Goal: Transaction & Acquisition: Purchase product/service

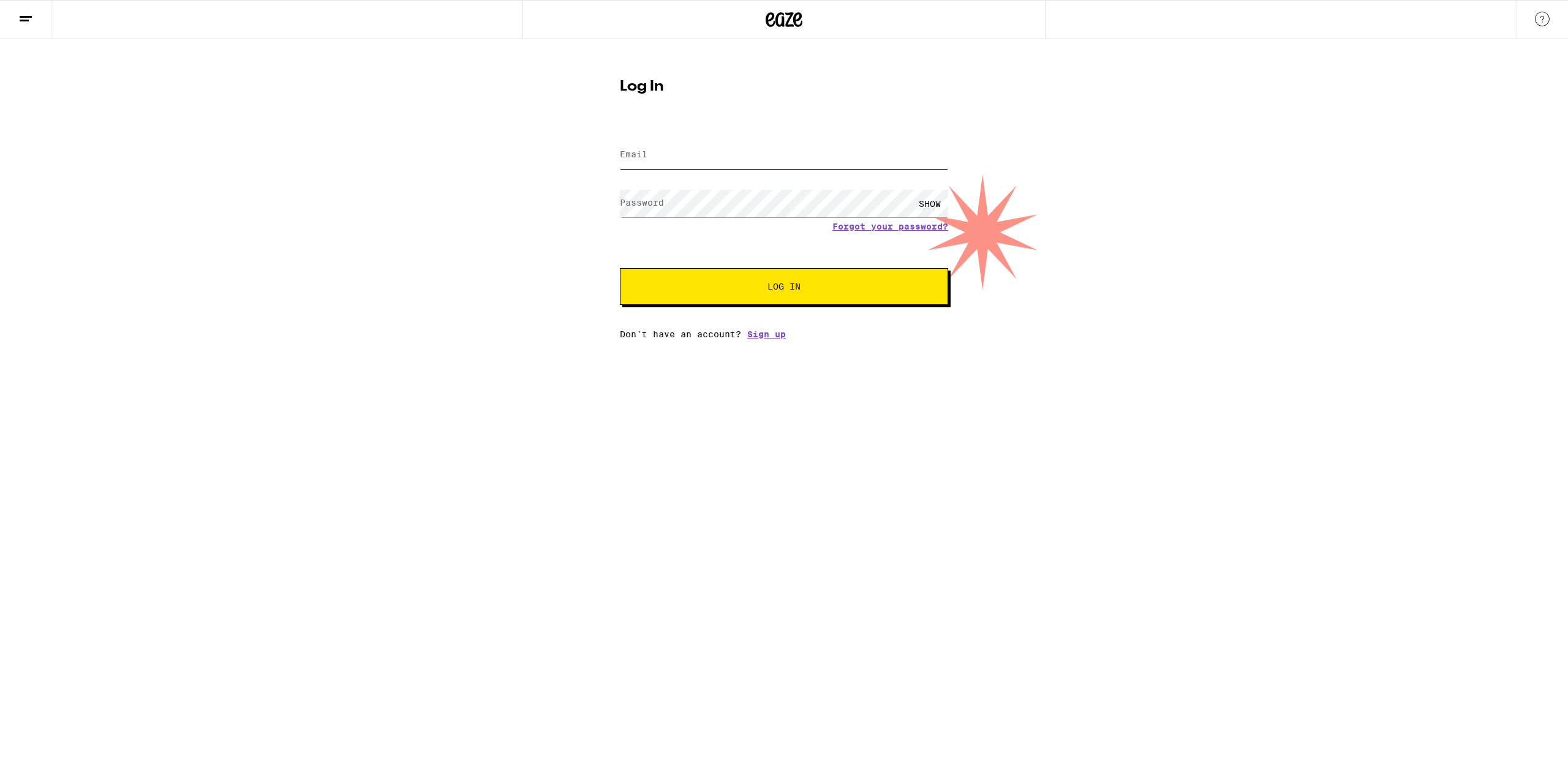
type input "[EMAIL_ADDRESS][DOMAIN_NAME]"
click at [665, 158] on input "[EMAIL_ADDRESS][DOMAIN_NAME]" at bounding box center [784, 155] width 328 height 28
click at [722, 293] on button "Log In" at bounding box center [784, 287] width 328 height 37
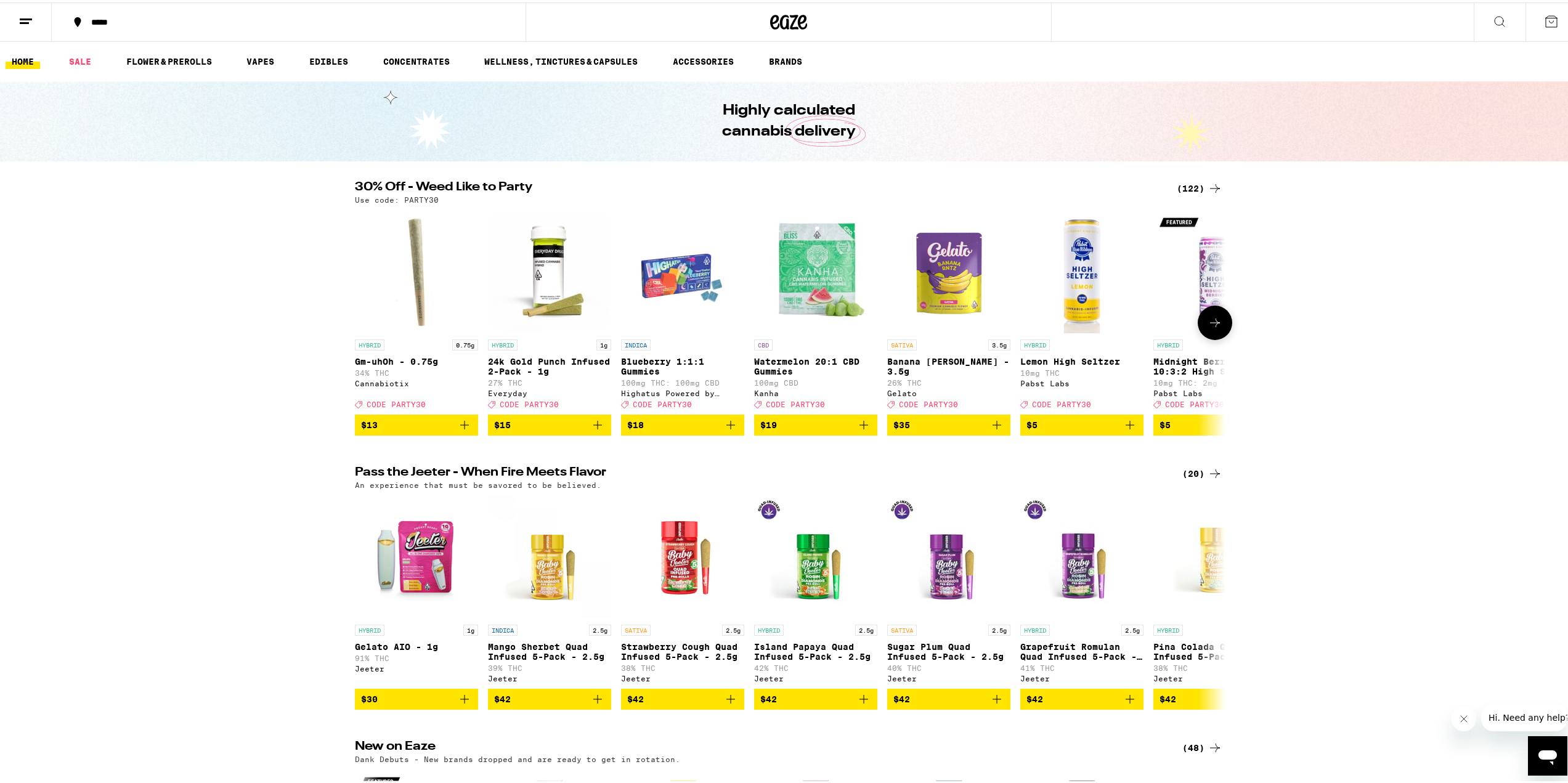
click at [1216, 328] on icon at bounding box center [1215, 320] width 15 height 15
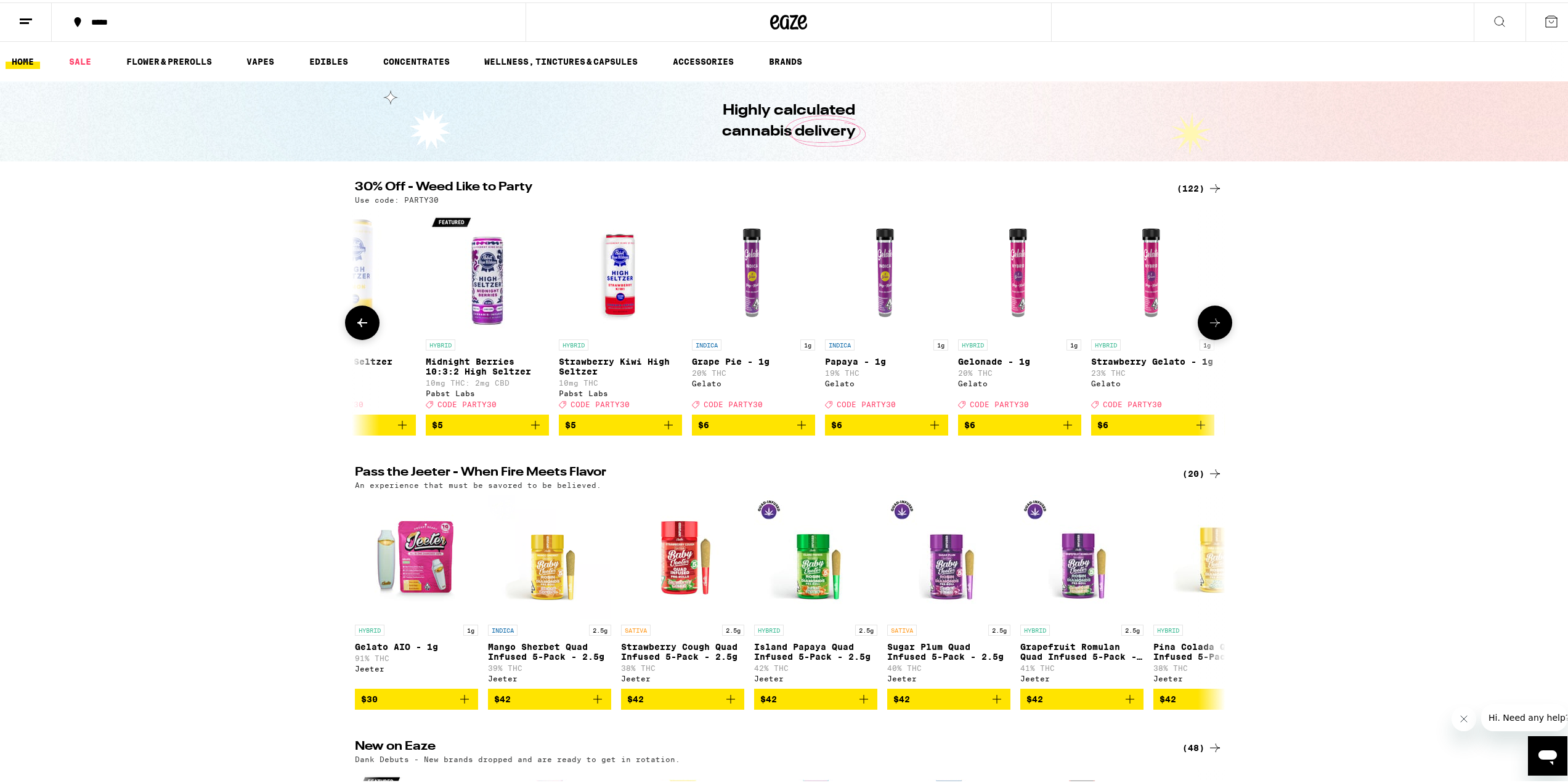
scroll to position [0, 733]
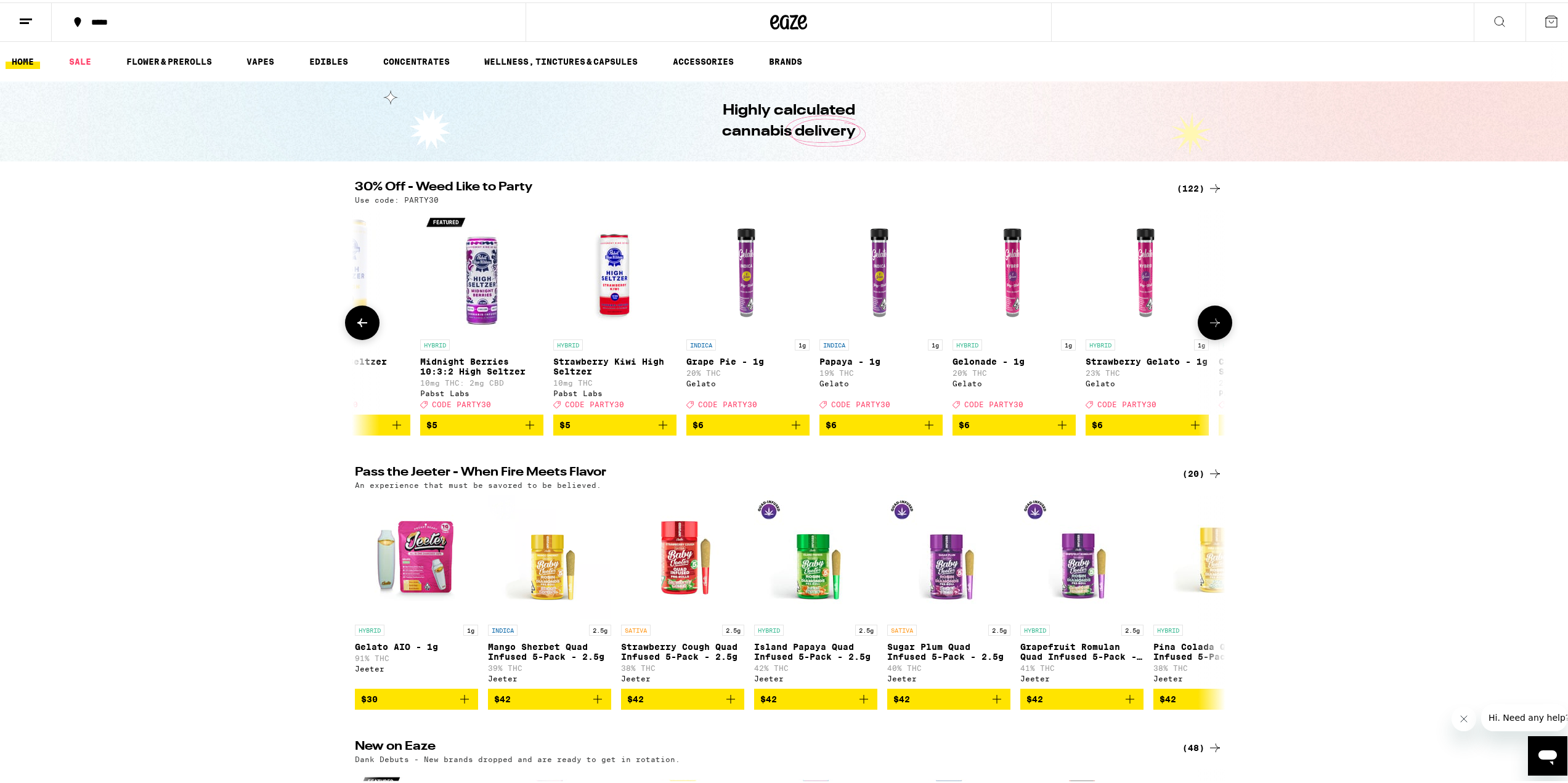
click at [1213, 328] on icon at bounding box center [1215, 320] width 15 height 15
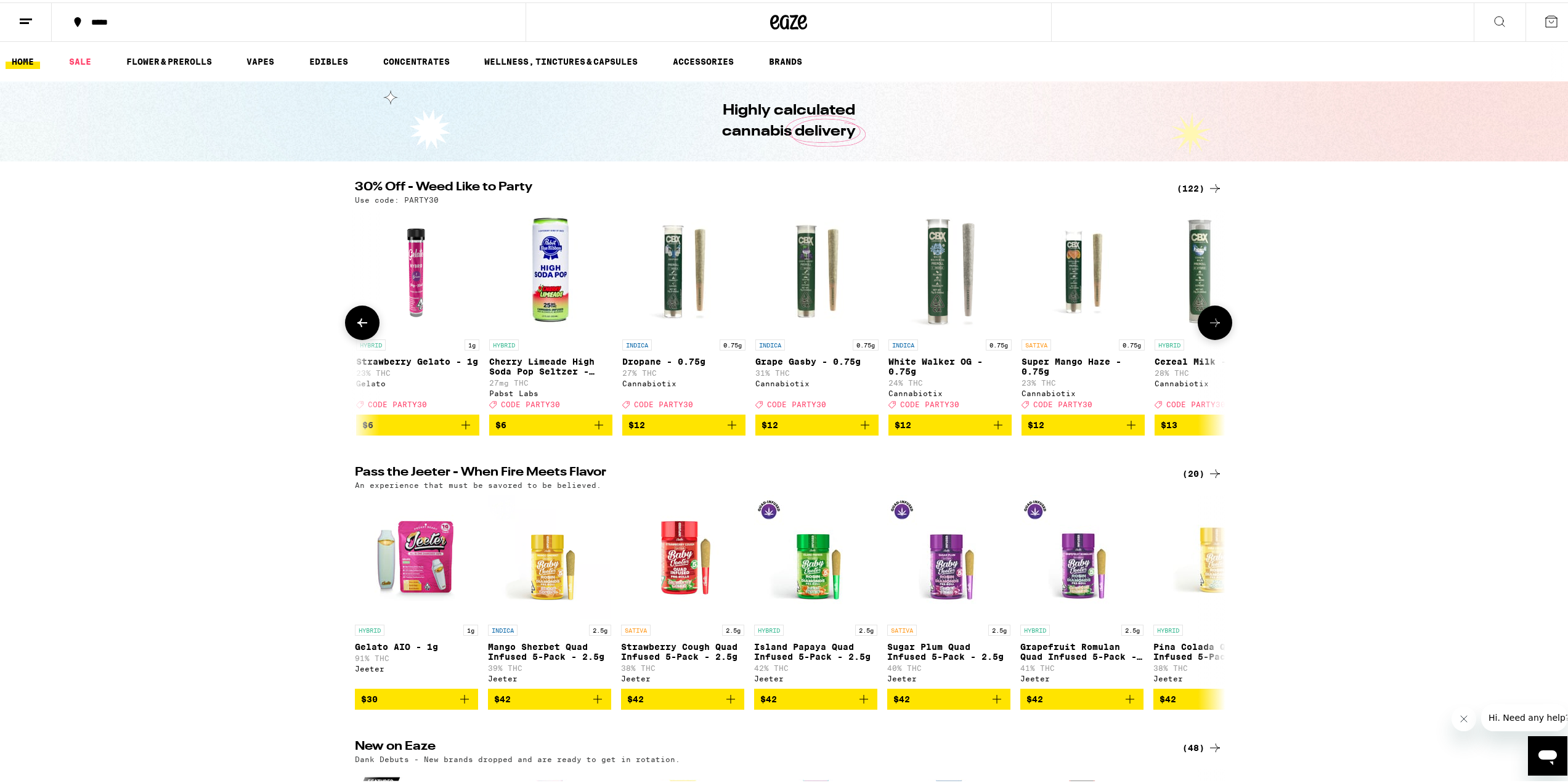
click at [1213, 328] on icon at bounding box center [1215, 320] width 15 height 15
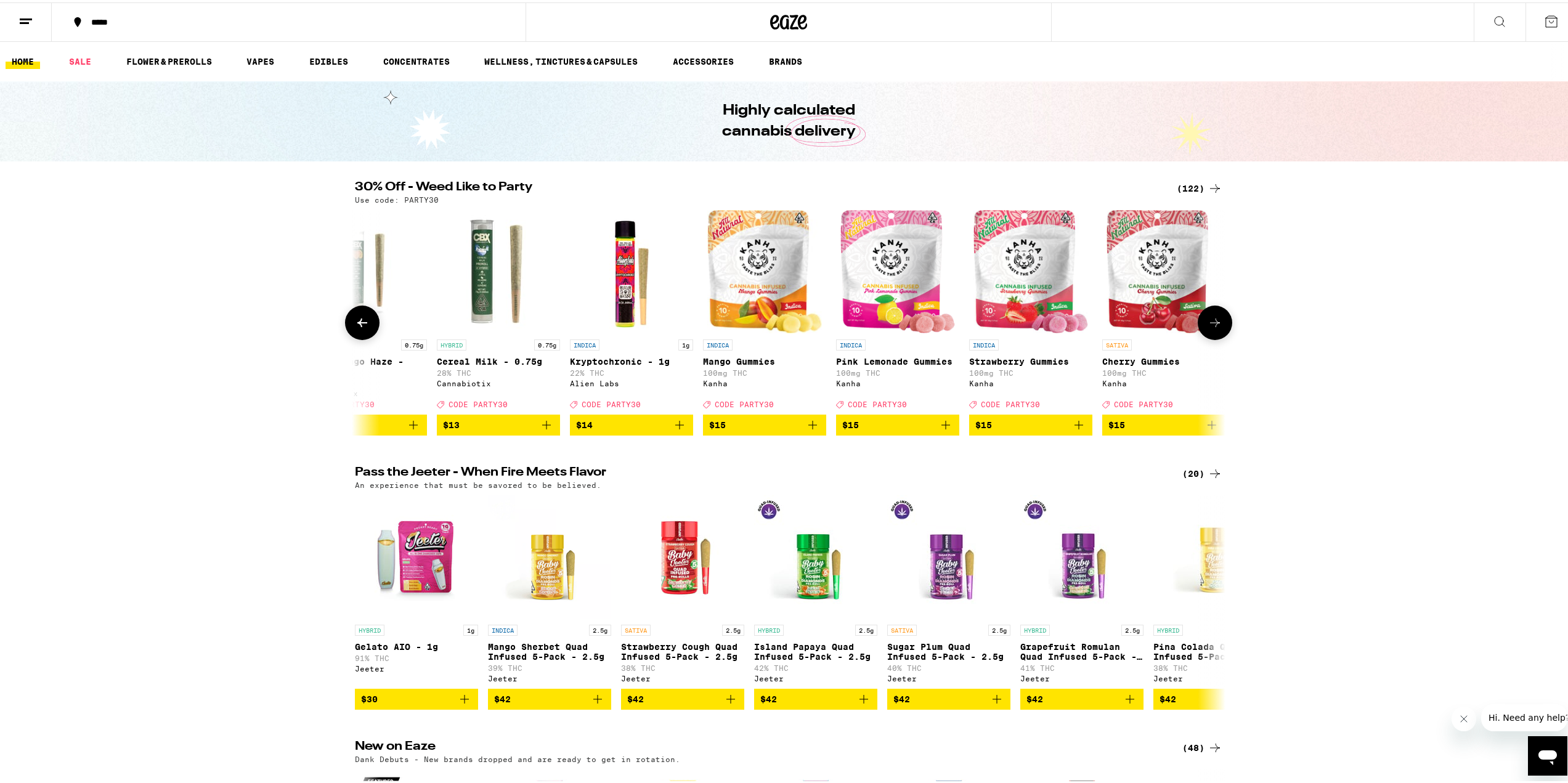
click at [1213, 328] on icon at bounding box center [1215, 320] width 15 height 15
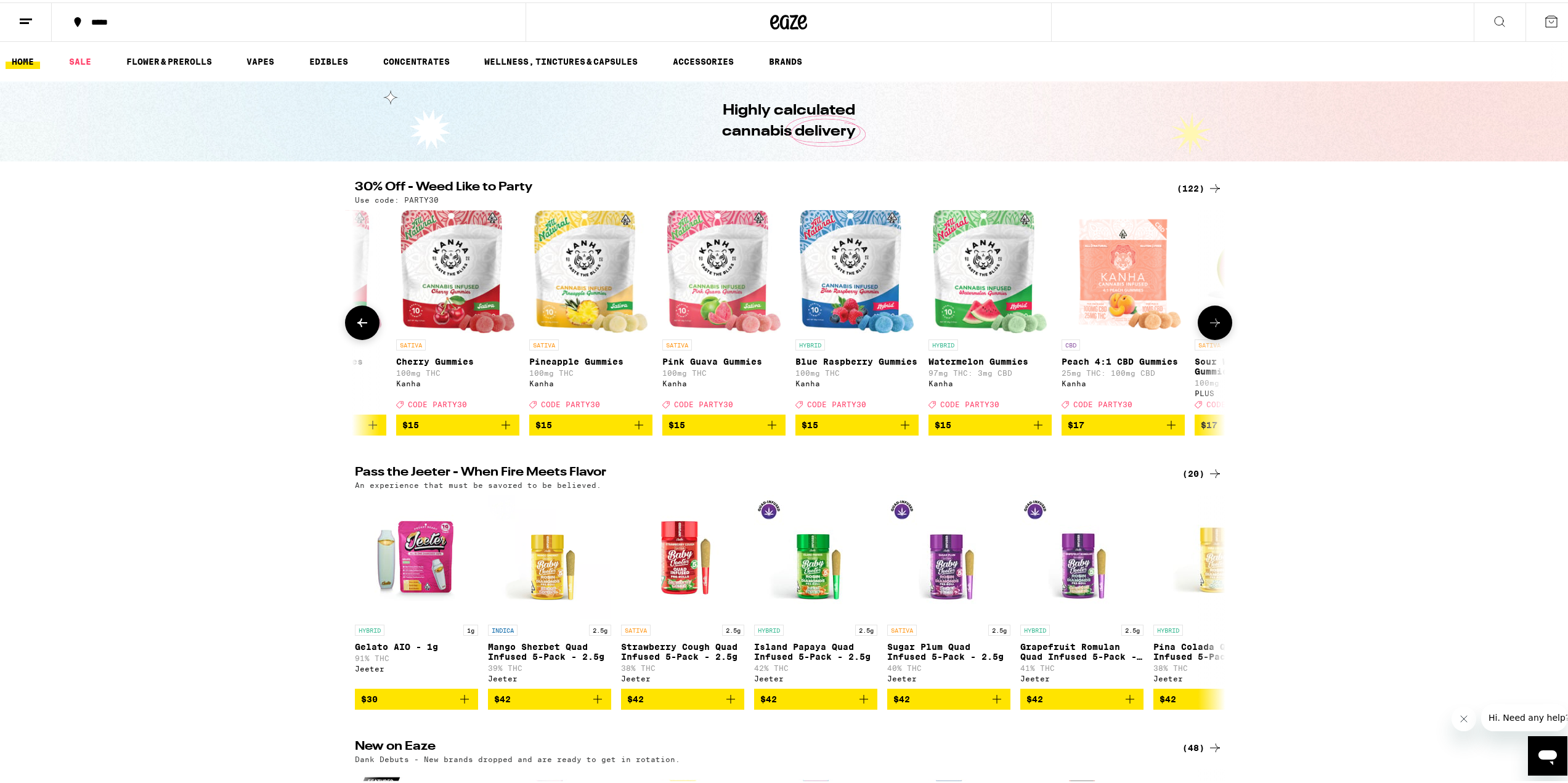
click at [1213, 328] on icon at bounding box center [1215, 320] width 15 height 15
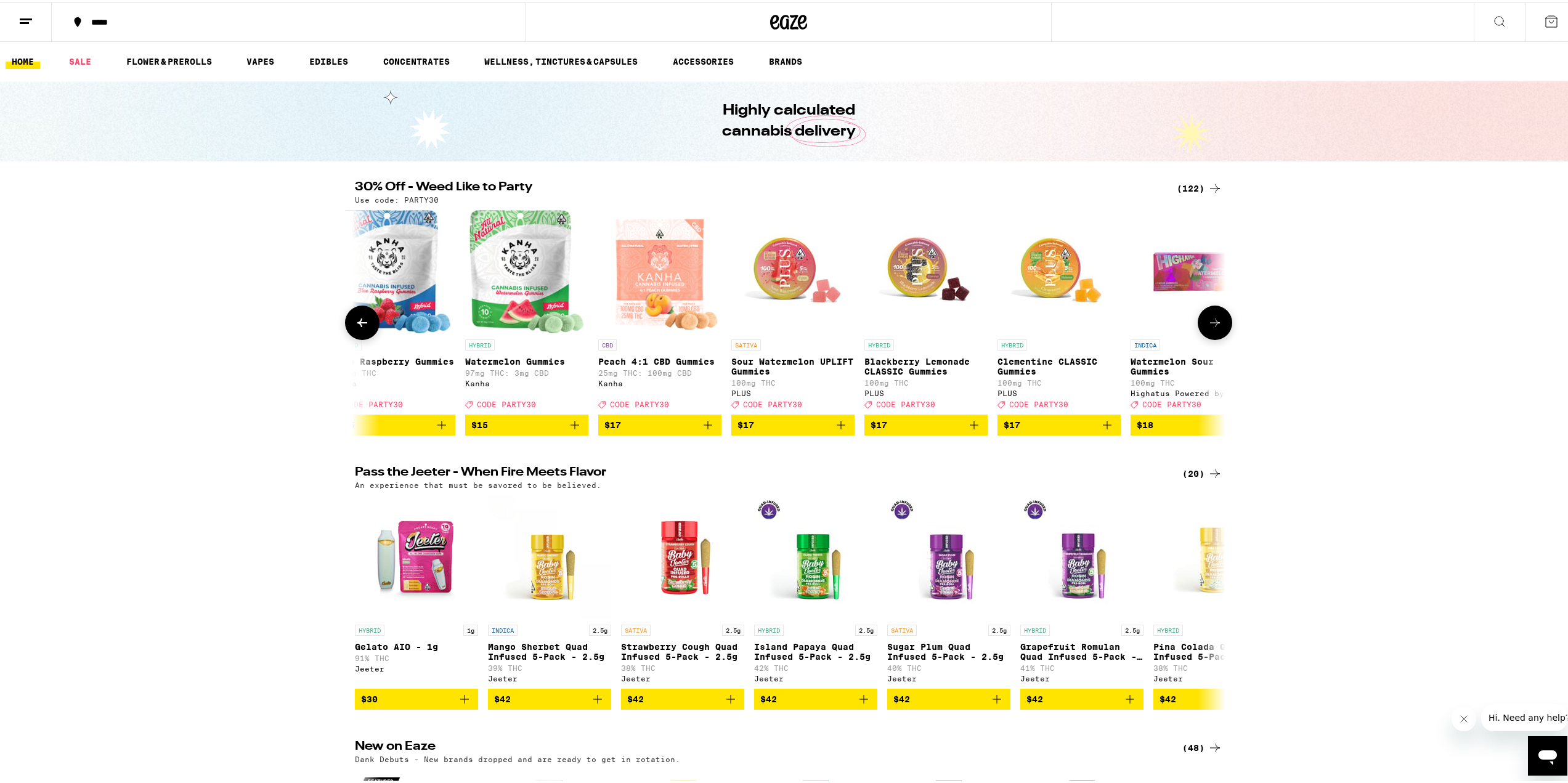
click at [1213, 328] on icon at bounding box center [1215, 320] width 15 height 15
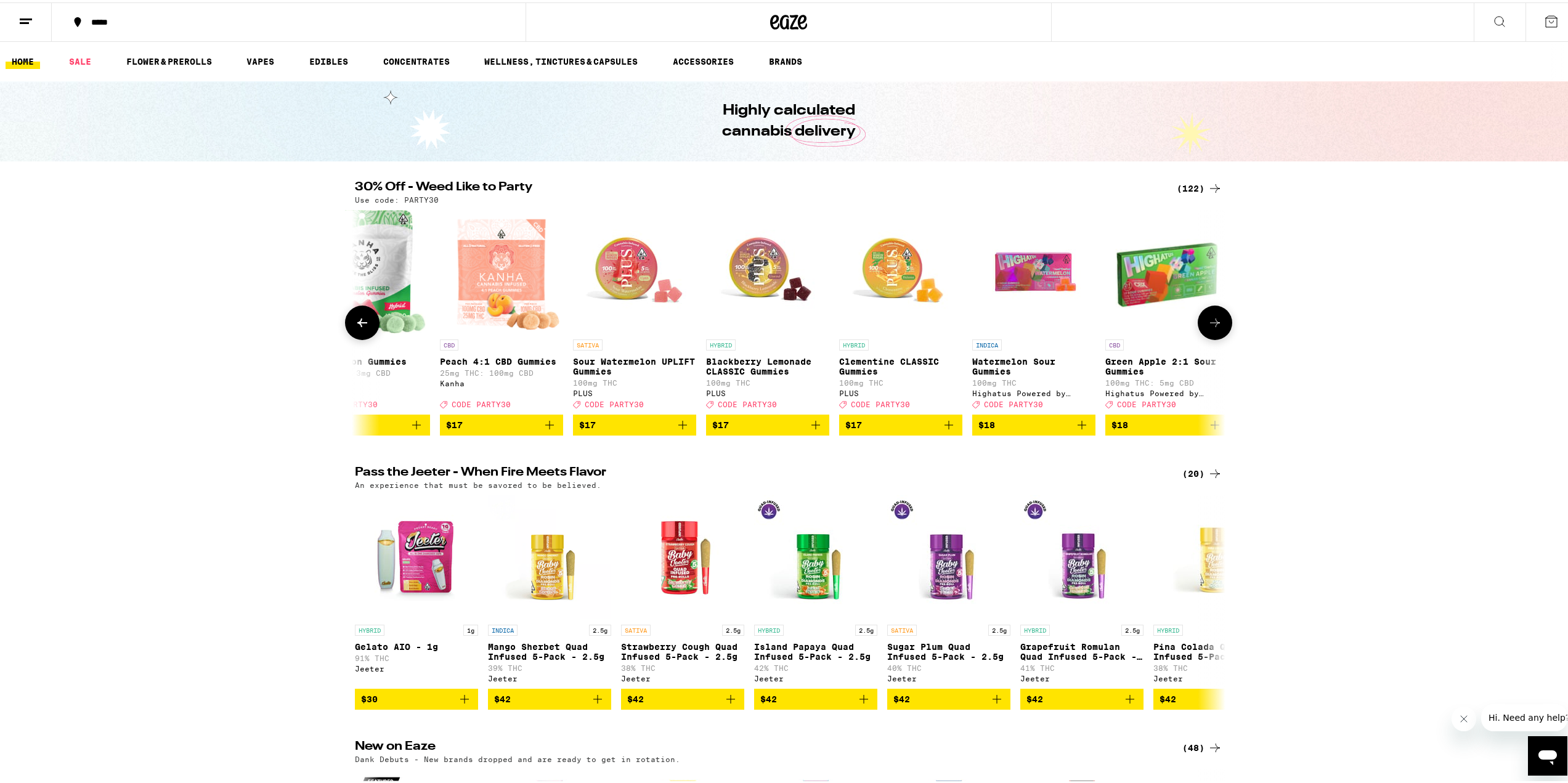
click at [1213, 328] on icon at bounding box center [1215, 320] width 15 height 15
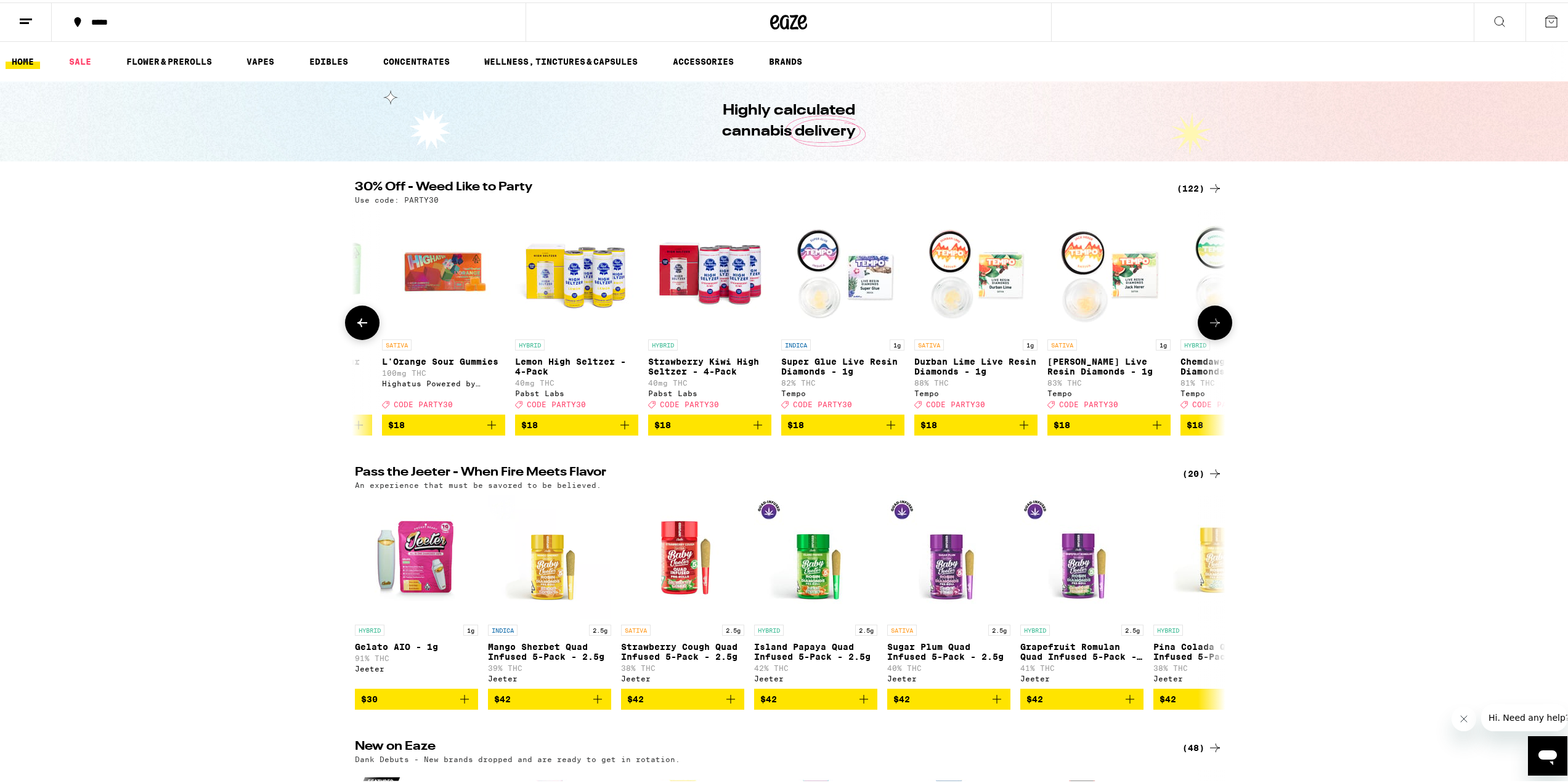
click at [1213, 328] on icon at bounding box center [1215, 320] width 15 height 15
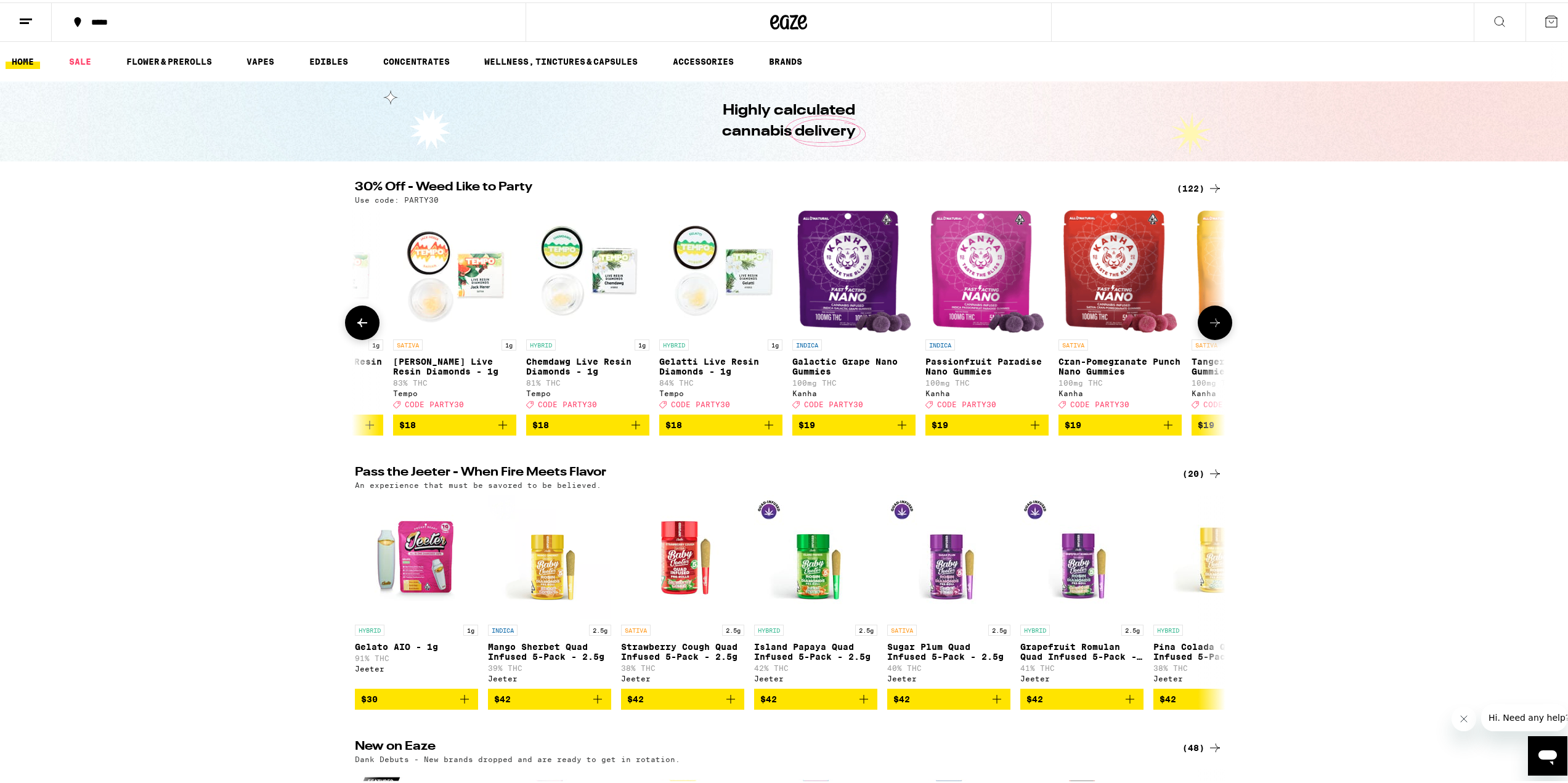
click at [1213, 328] on icon at bounding box center [1215, 320] width 15 height 15
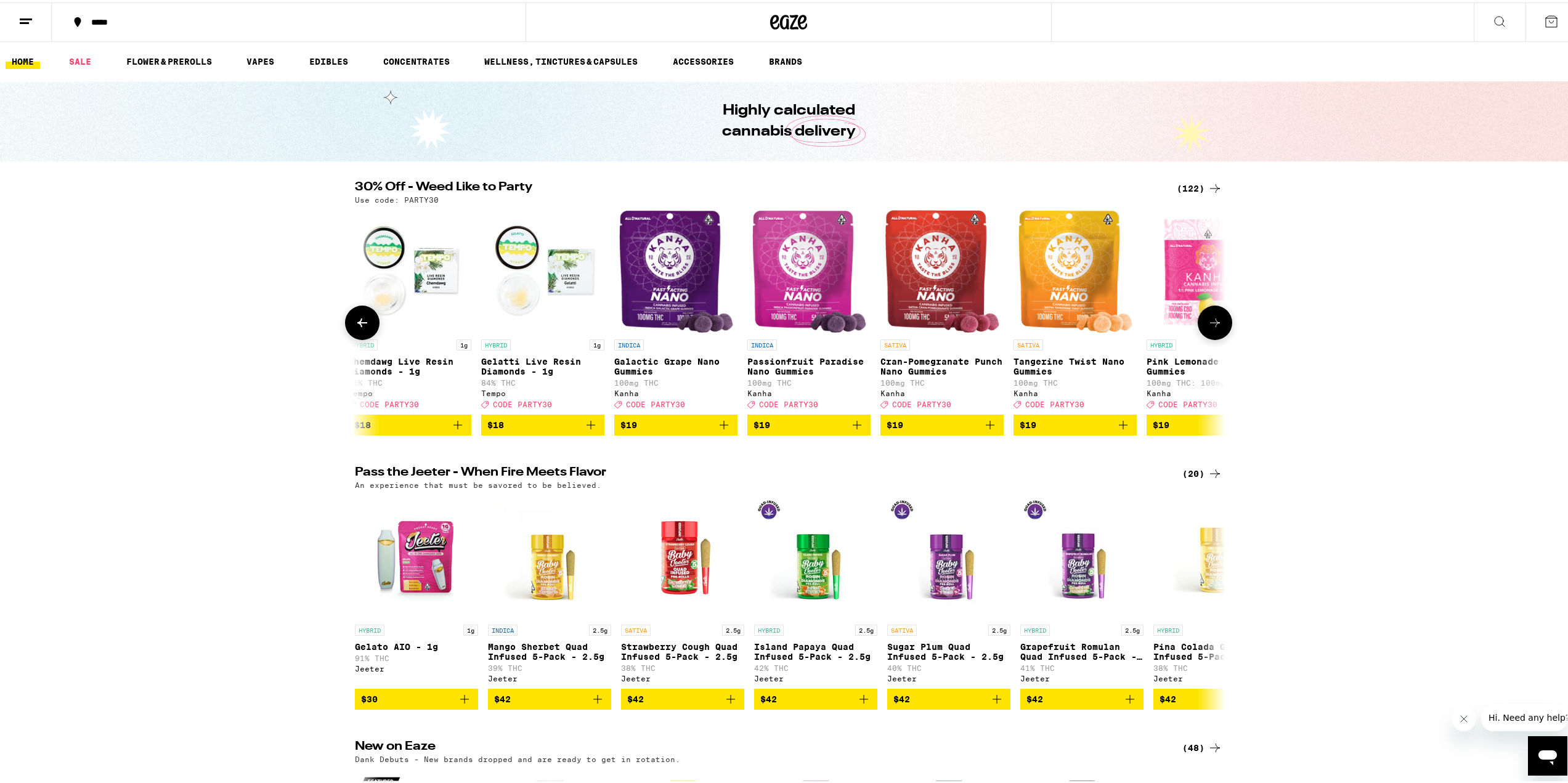
click at [1213, 328] on icon at bounding box center [1215, 320] width 15 height 15
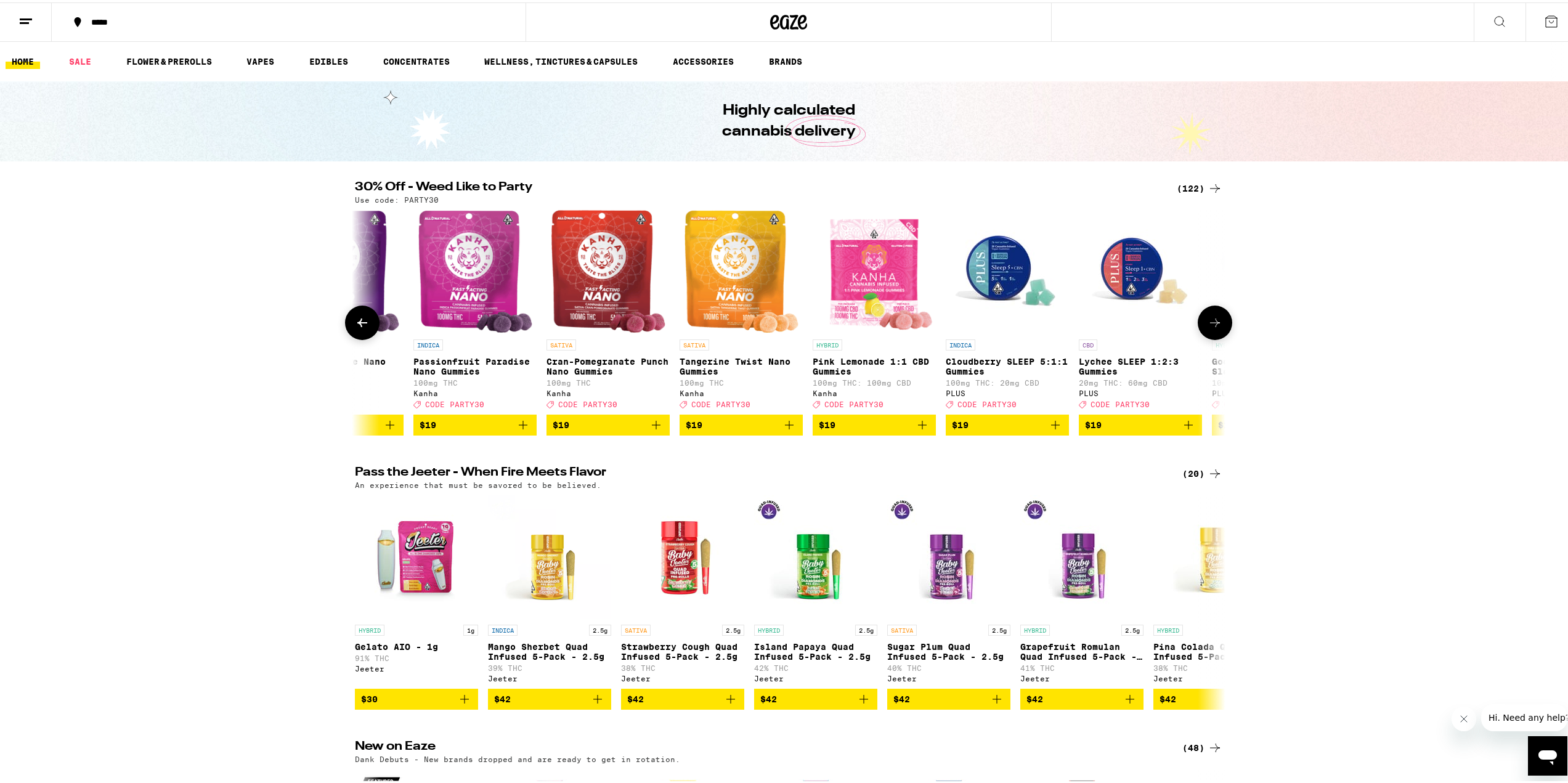
click at [1213, 328] on icon at bounding box center [1215, 320] width 15 height 15
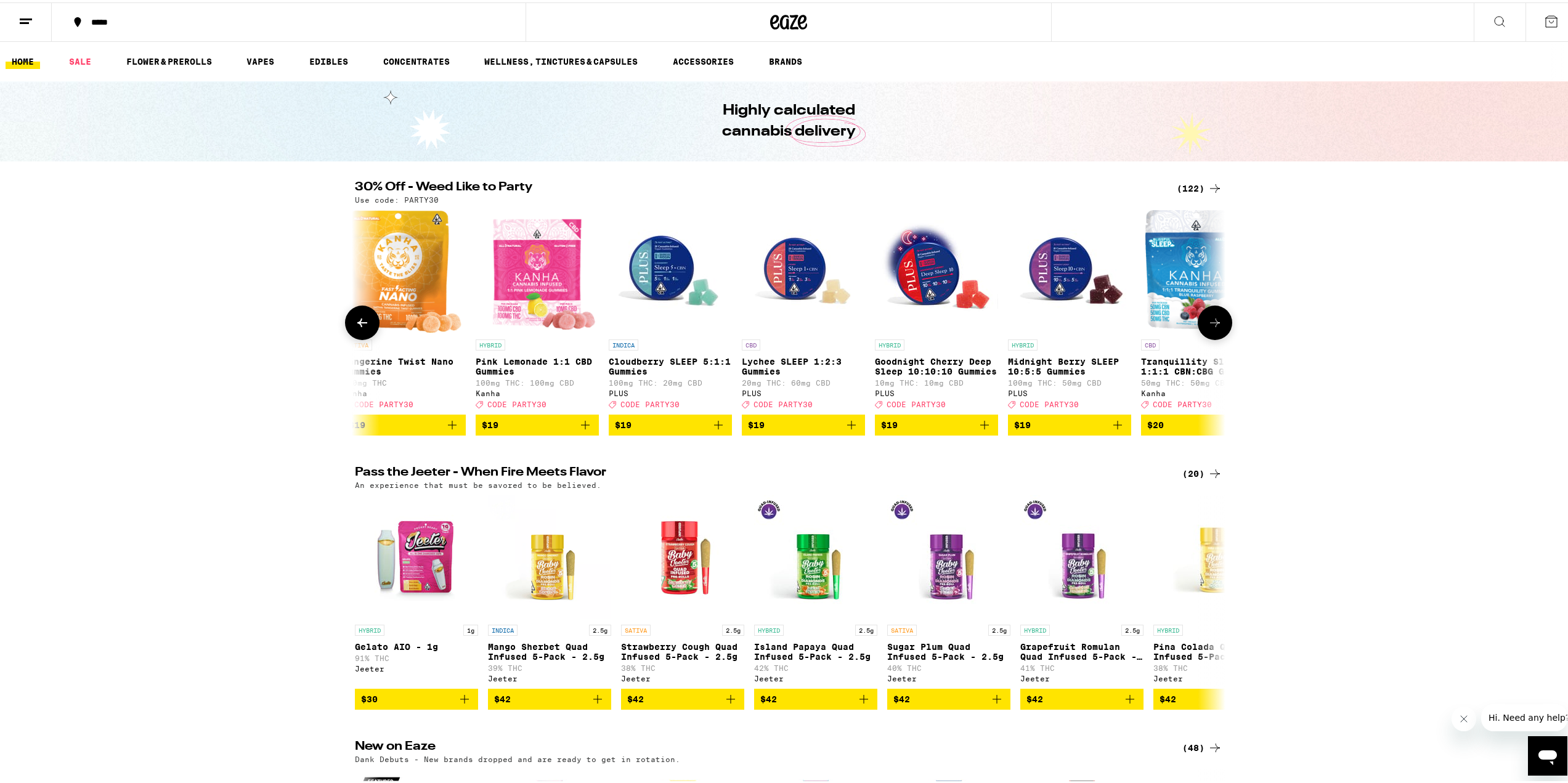
click at [1213, 328] on icon at bounding box center [1215, 320] width 15 height 15
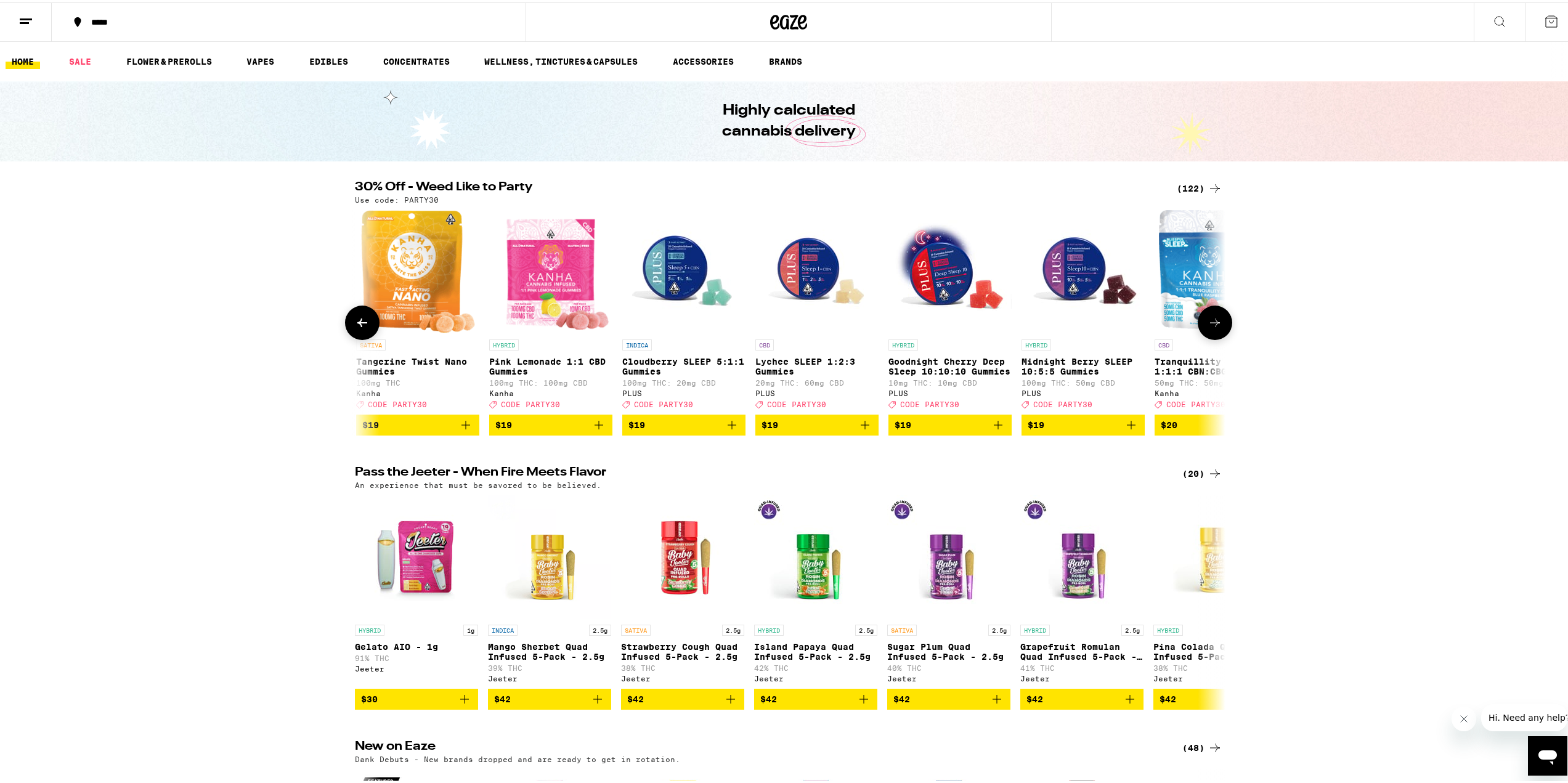
click at [1213, 328] on icon at bounding box center [1215, 320] width 15 height 15
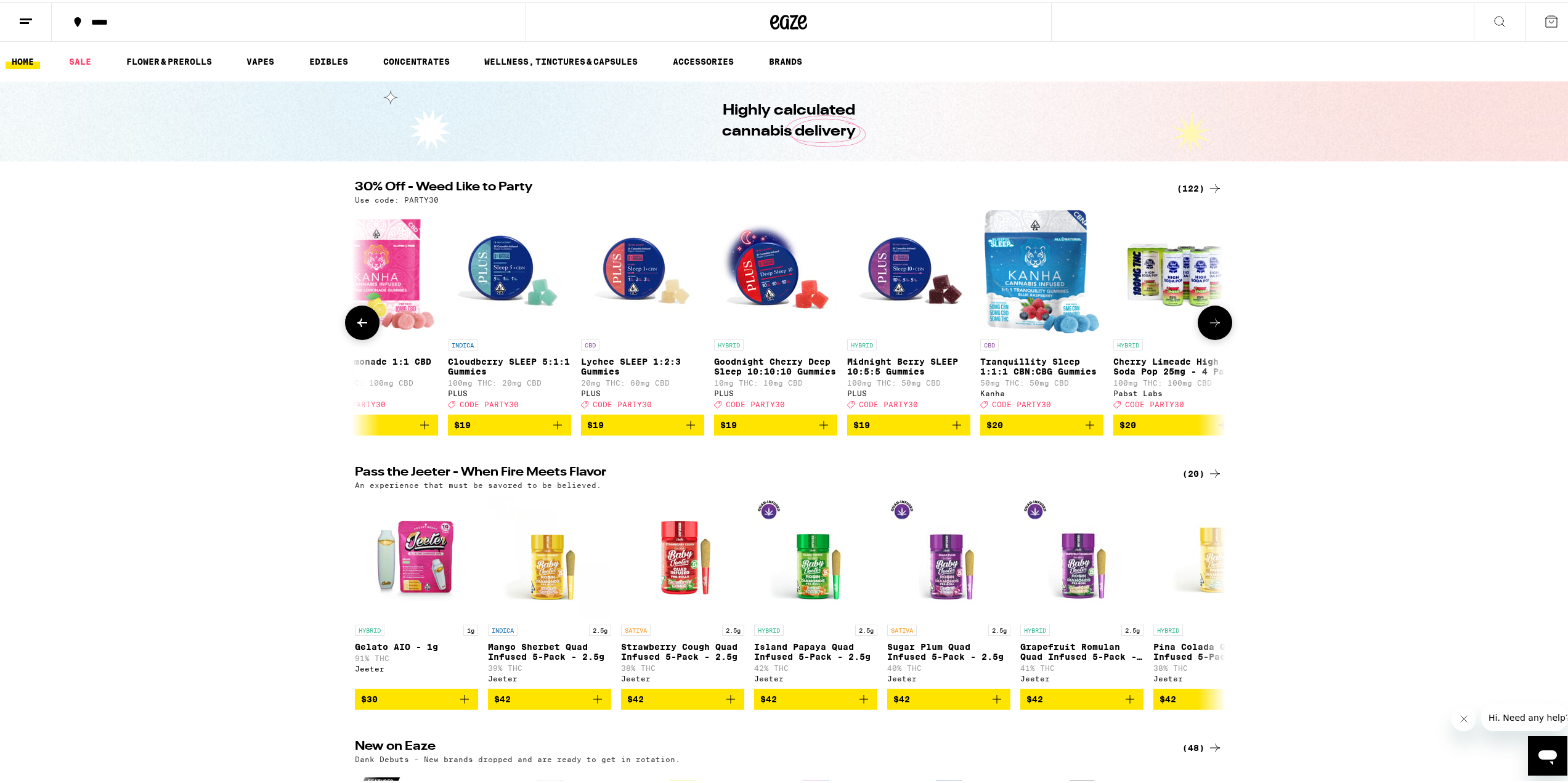
click at [1213, 328] on icon at bounding box center [1215, 320] width 15 height 15
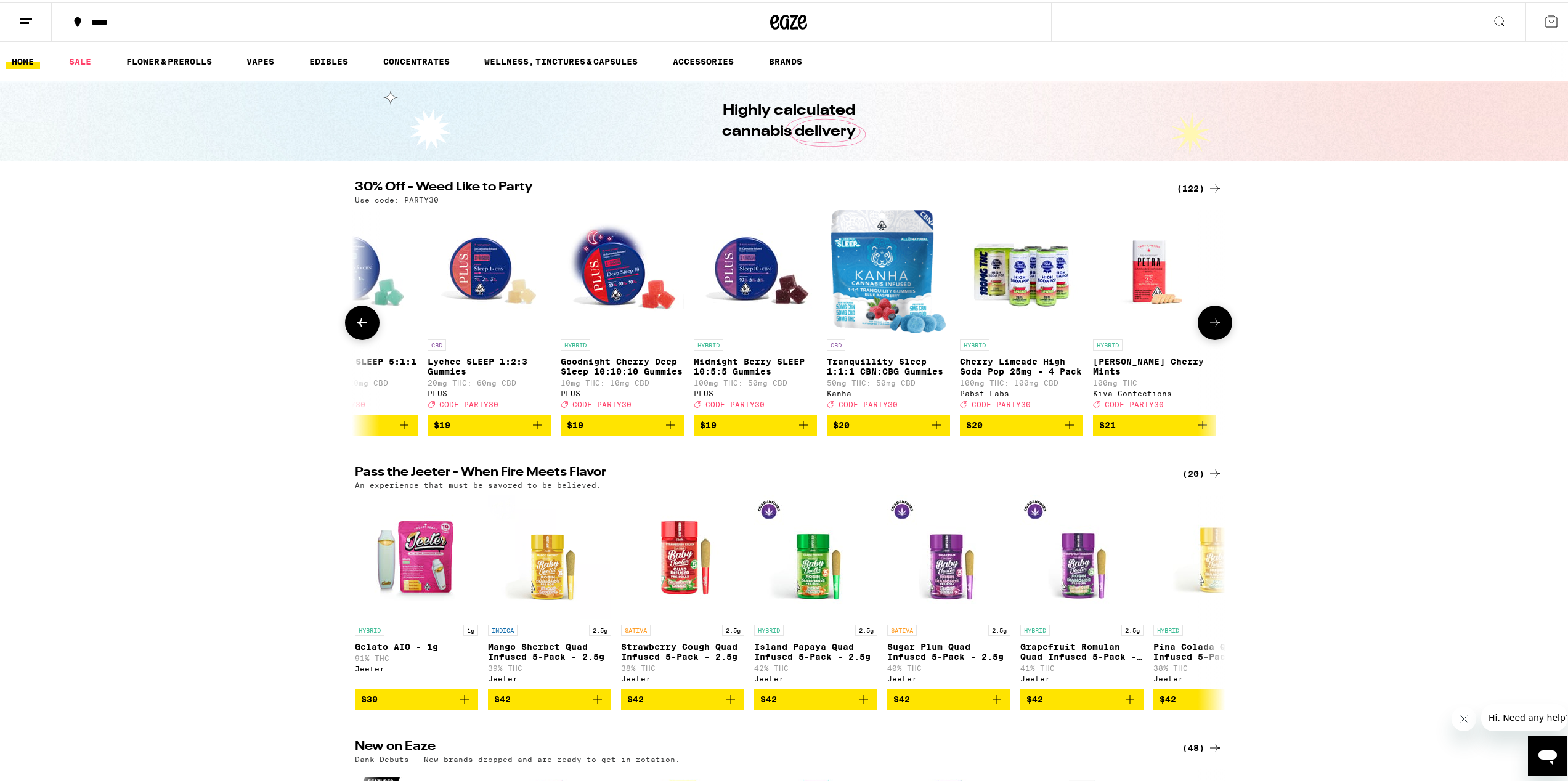
click at [1213, 328] on icon at bounding box center [1215, 320] width 15 height 15
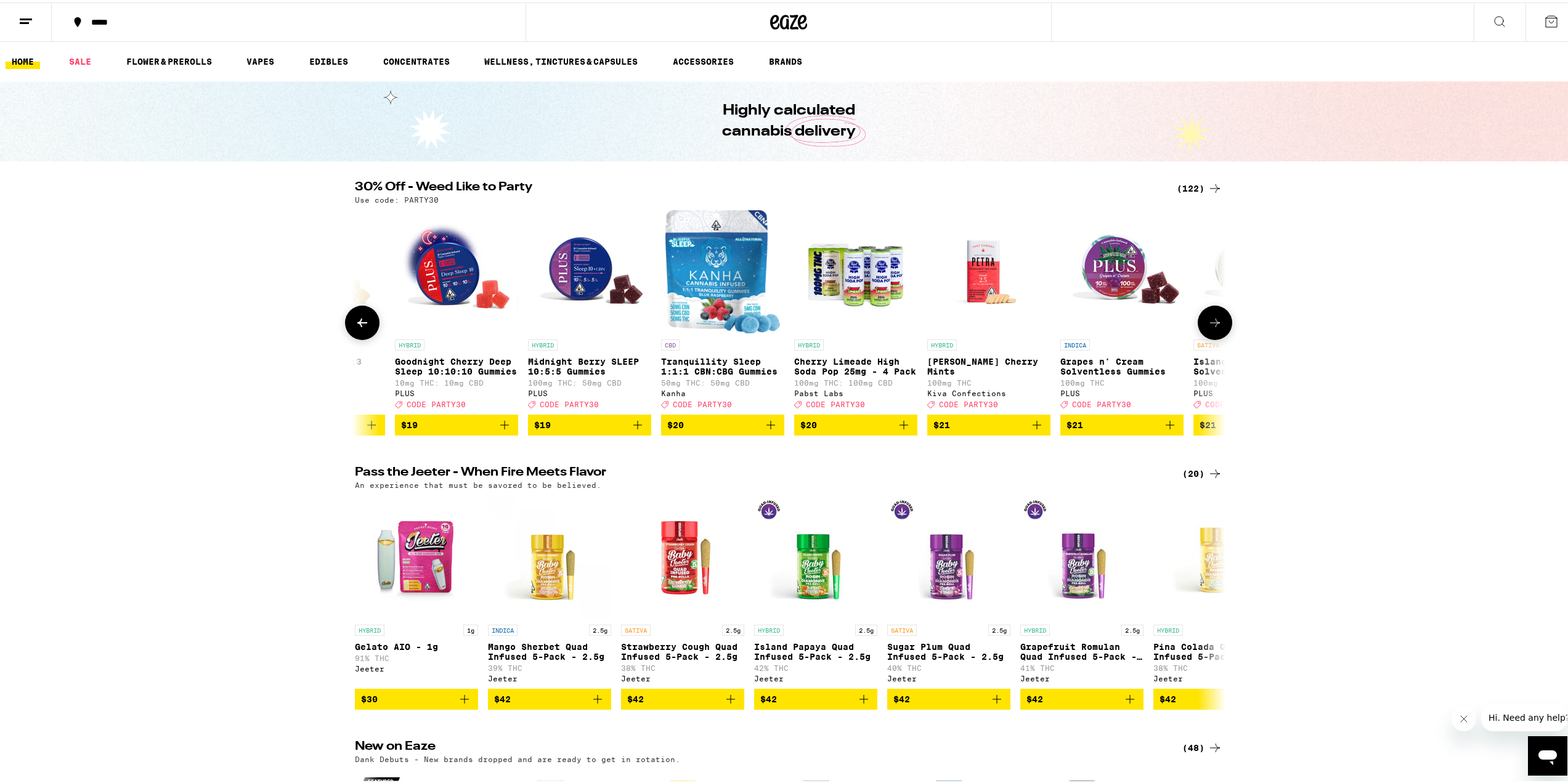
click at [1213, 328] on icon at bounding box center [1215, 320] width 15 height 15
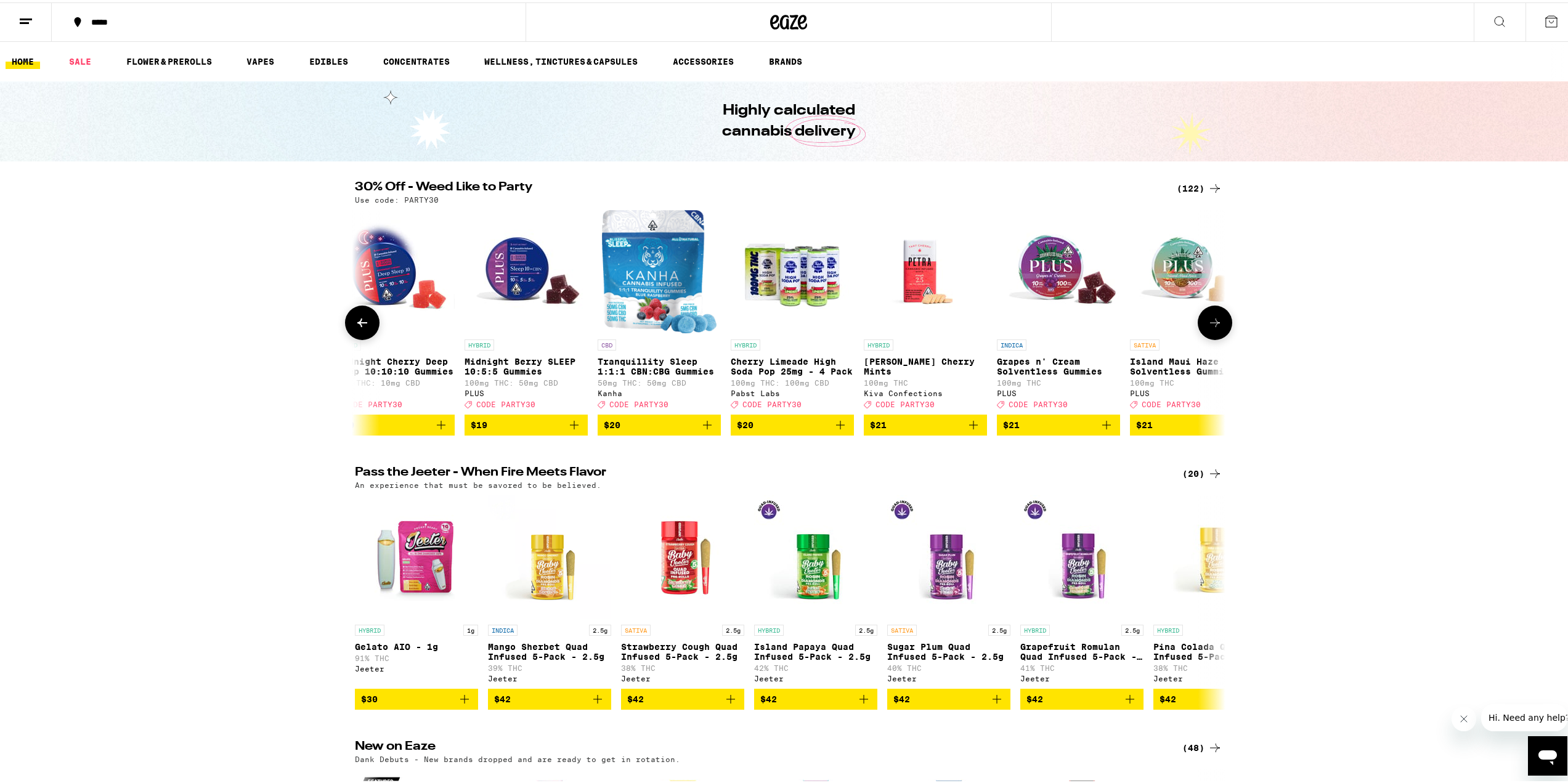
click at [1213, 328] on icon at bounding box center [1215, 320] width 15 height 15
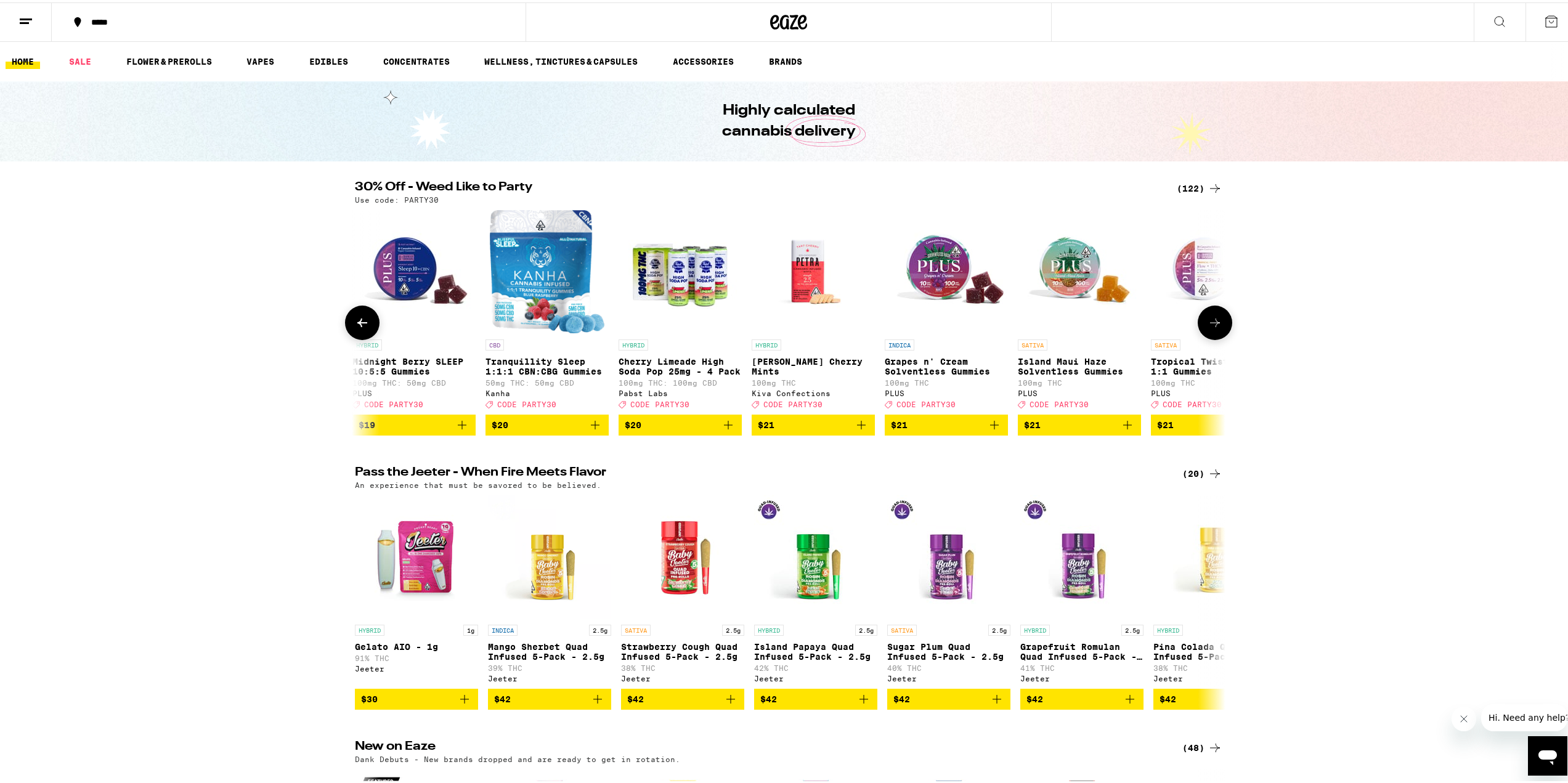
click at [1213, 328] on icon at bounding box center [1215, 320] width 15 height 15
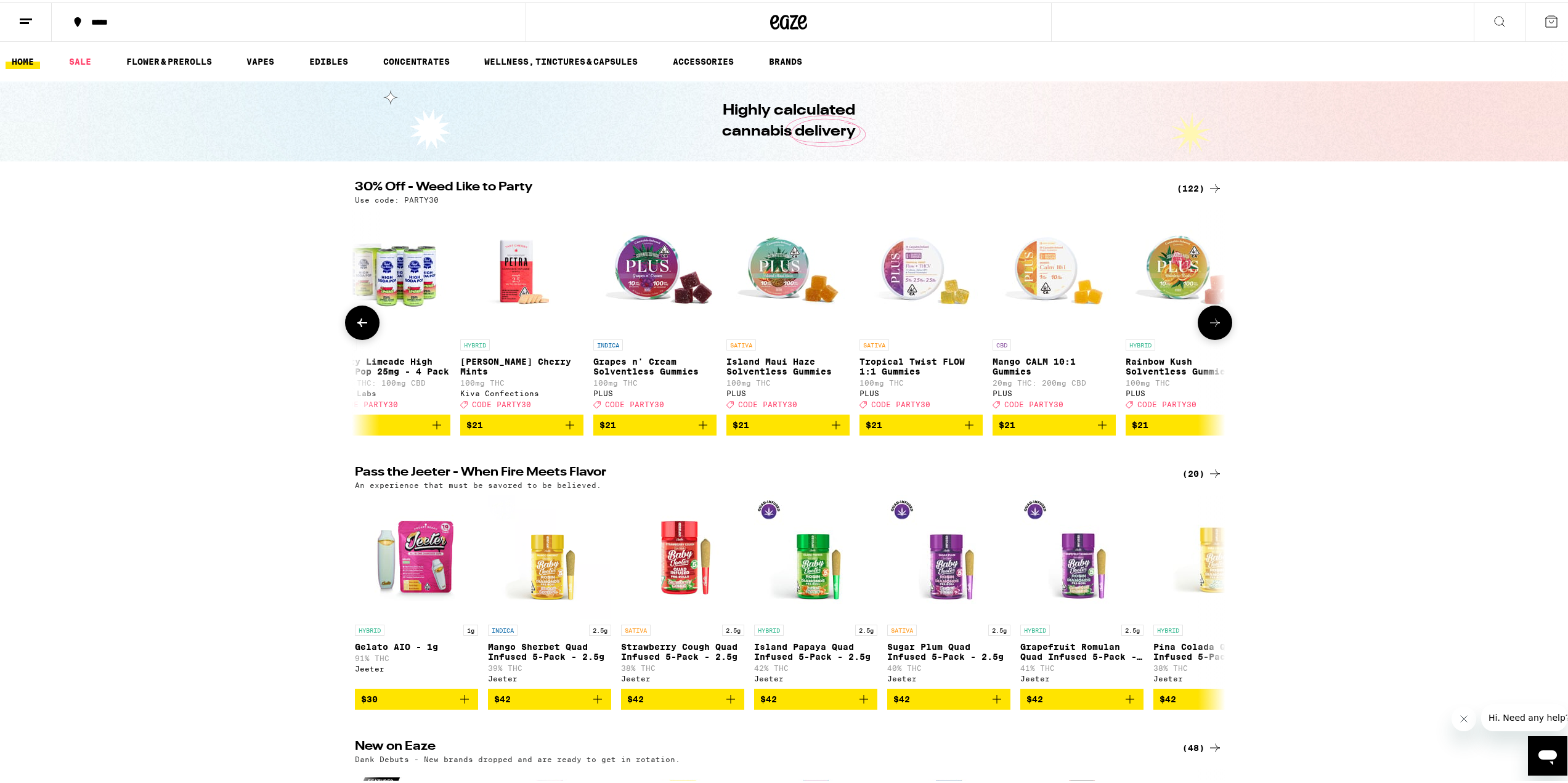
click at [1213, 328] on icon at bounding box center [1215, 320] width 15 height 15
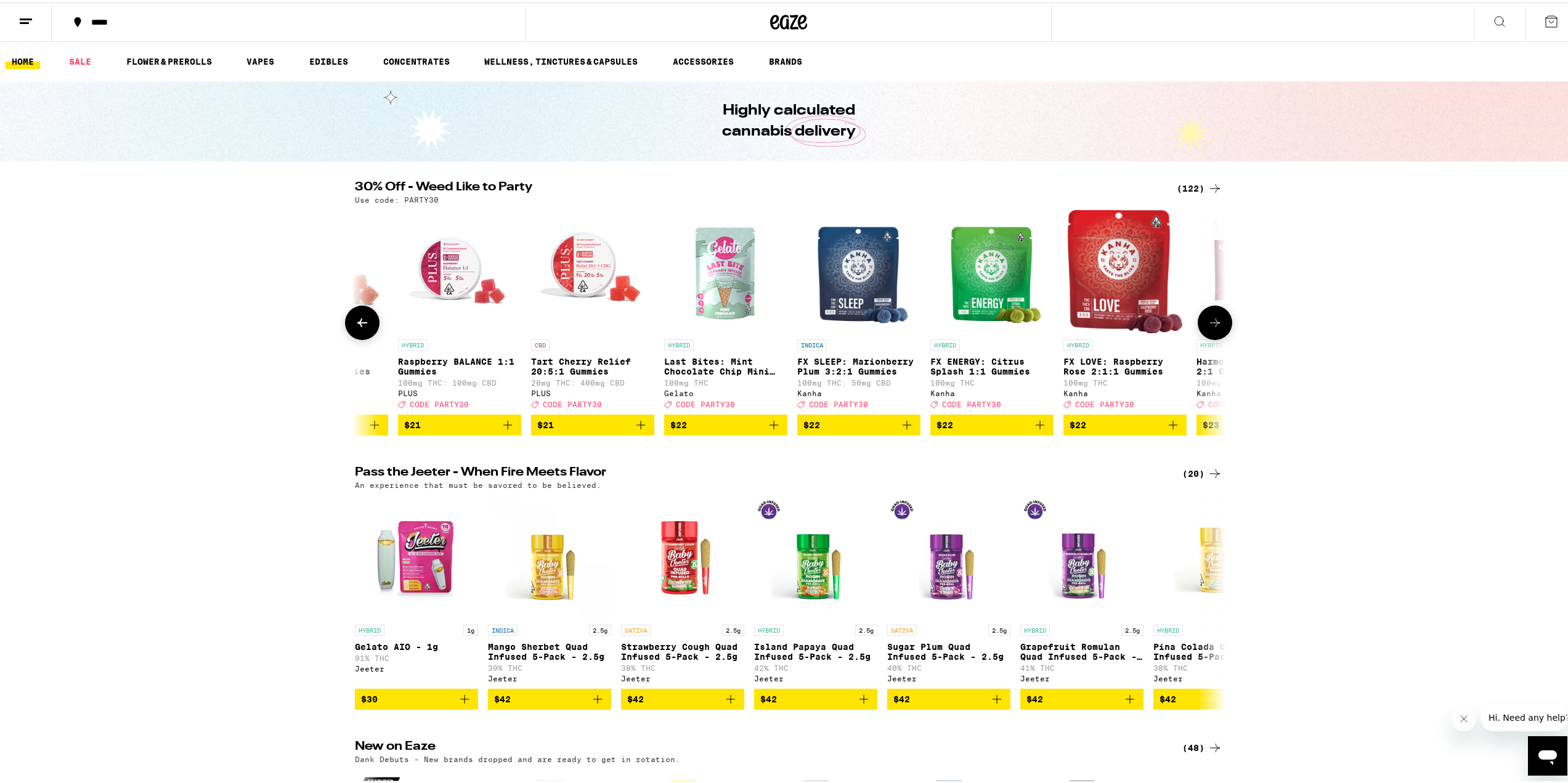
click at [1213, 328] on icon at bounding box center [1215, 320] width 15 height 15
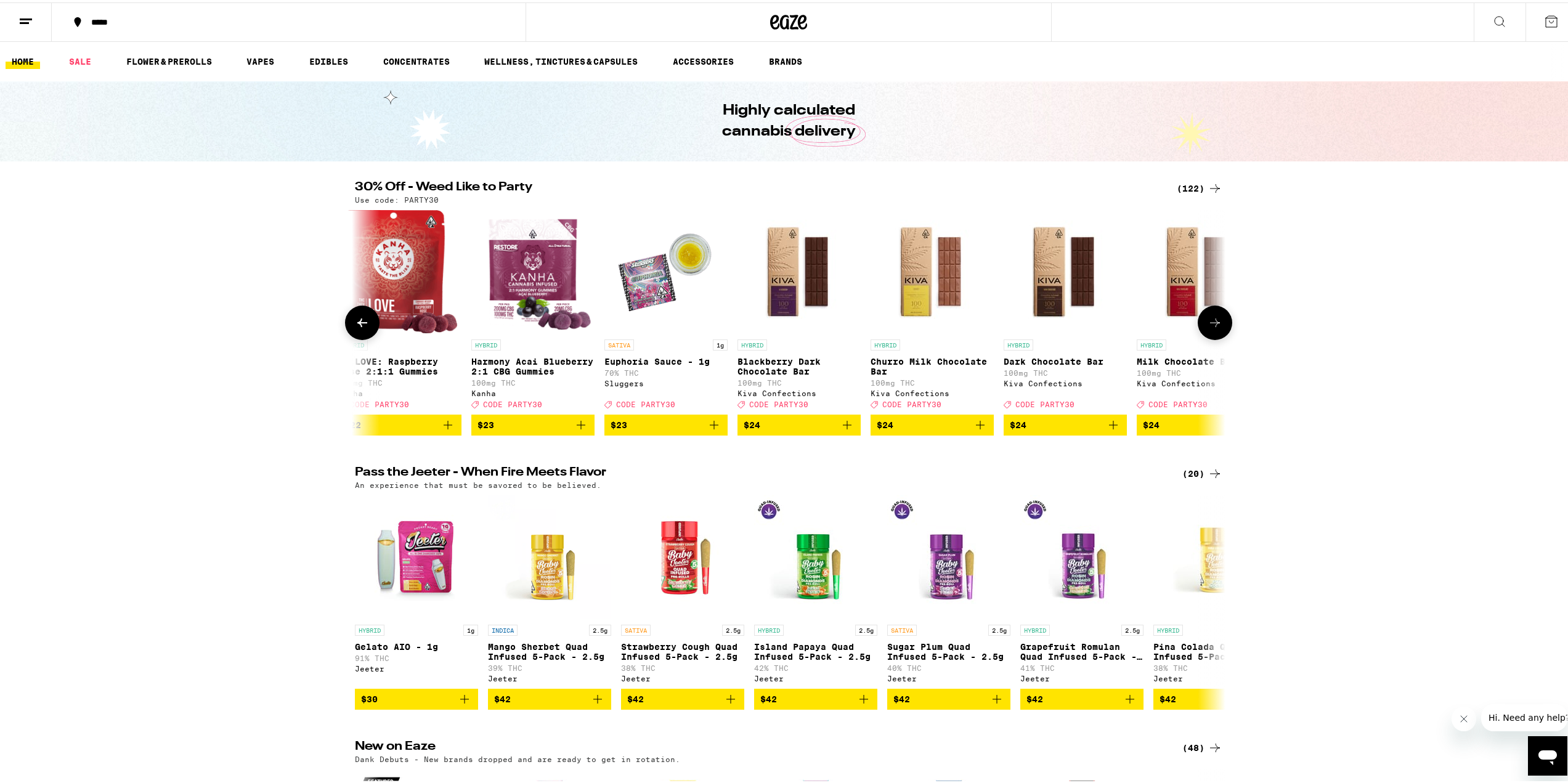
click at [1213, 328] on icon at bounding box center [1215, 320] width 15 height 15
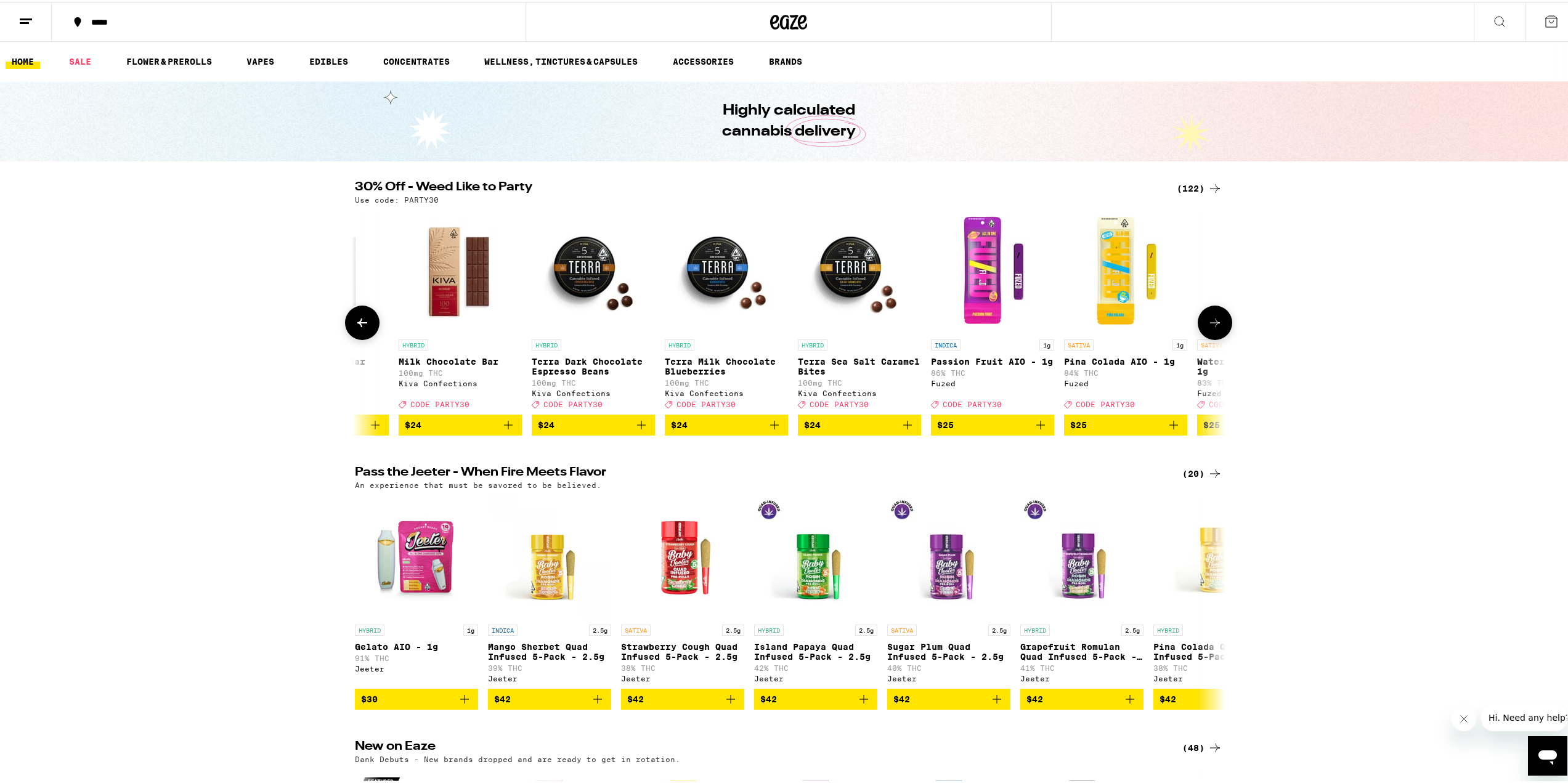
click at [1213, 328] on icon at bounding box center [1215, 320] width 15 height 15
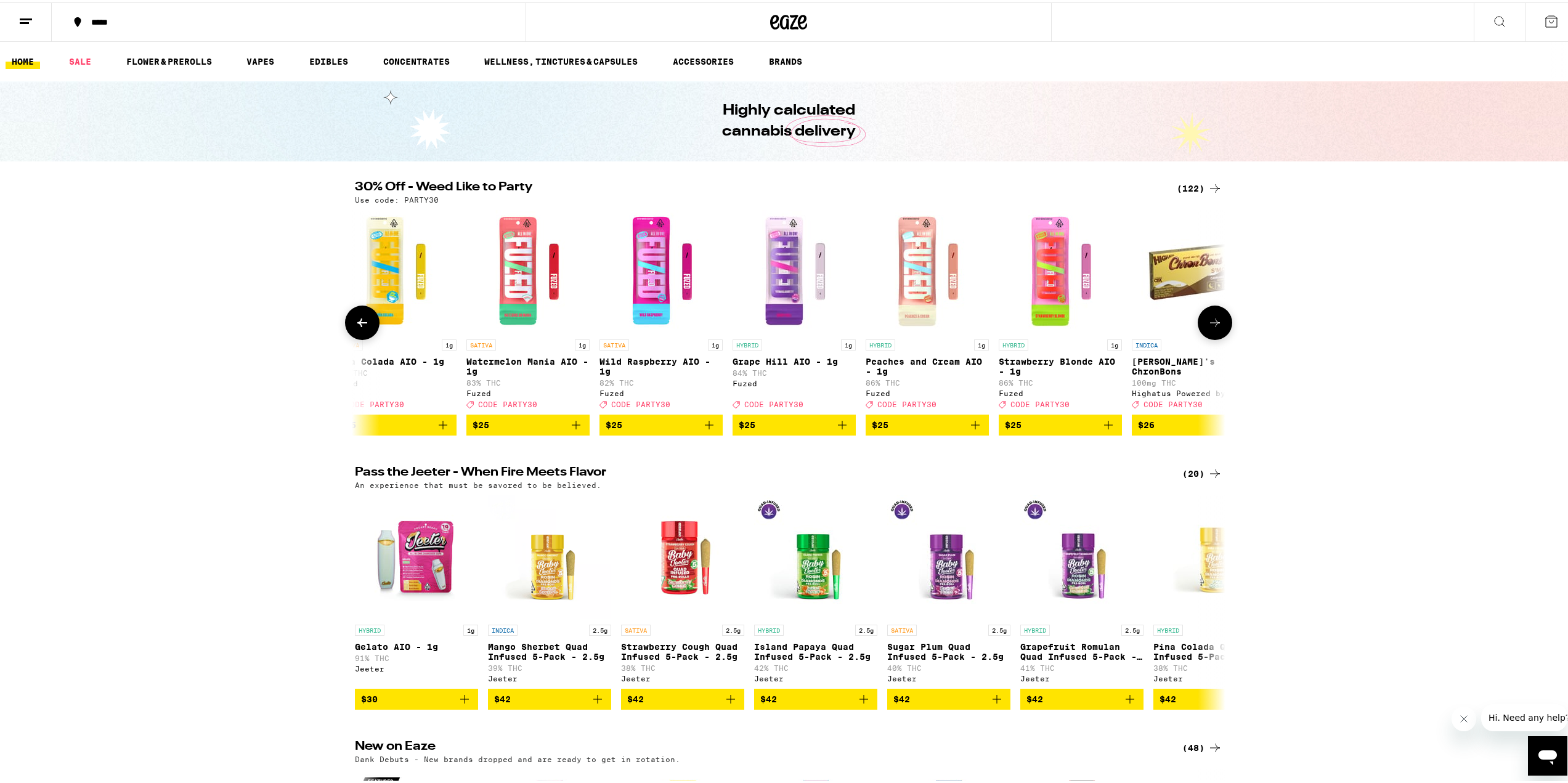
click at [1213, 328] on icon at bounding box center [1215, 320] width 15 height 15
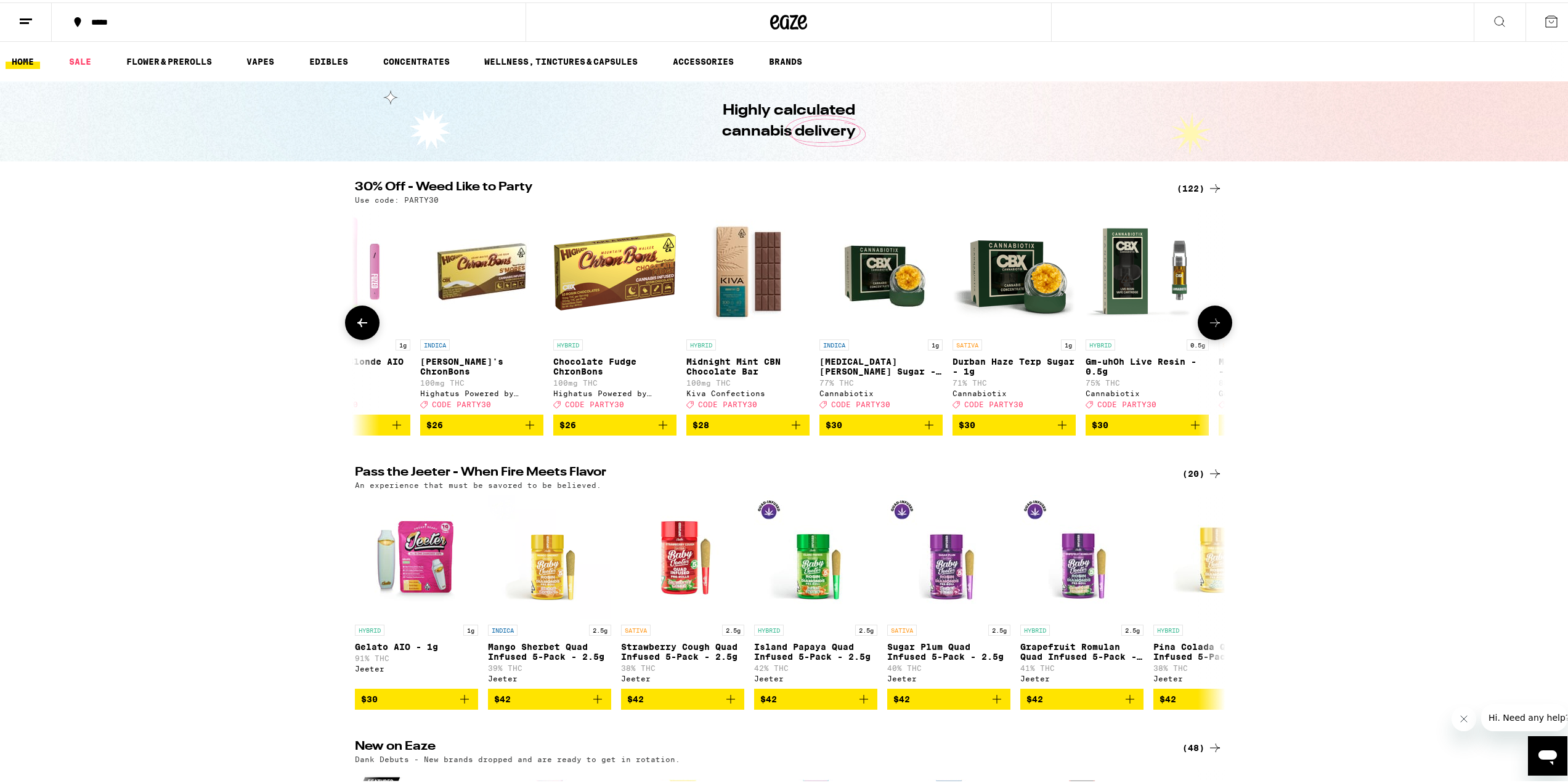
click at [1213, 328] on icon at bounding box center [1215, 320] width 15 height 15
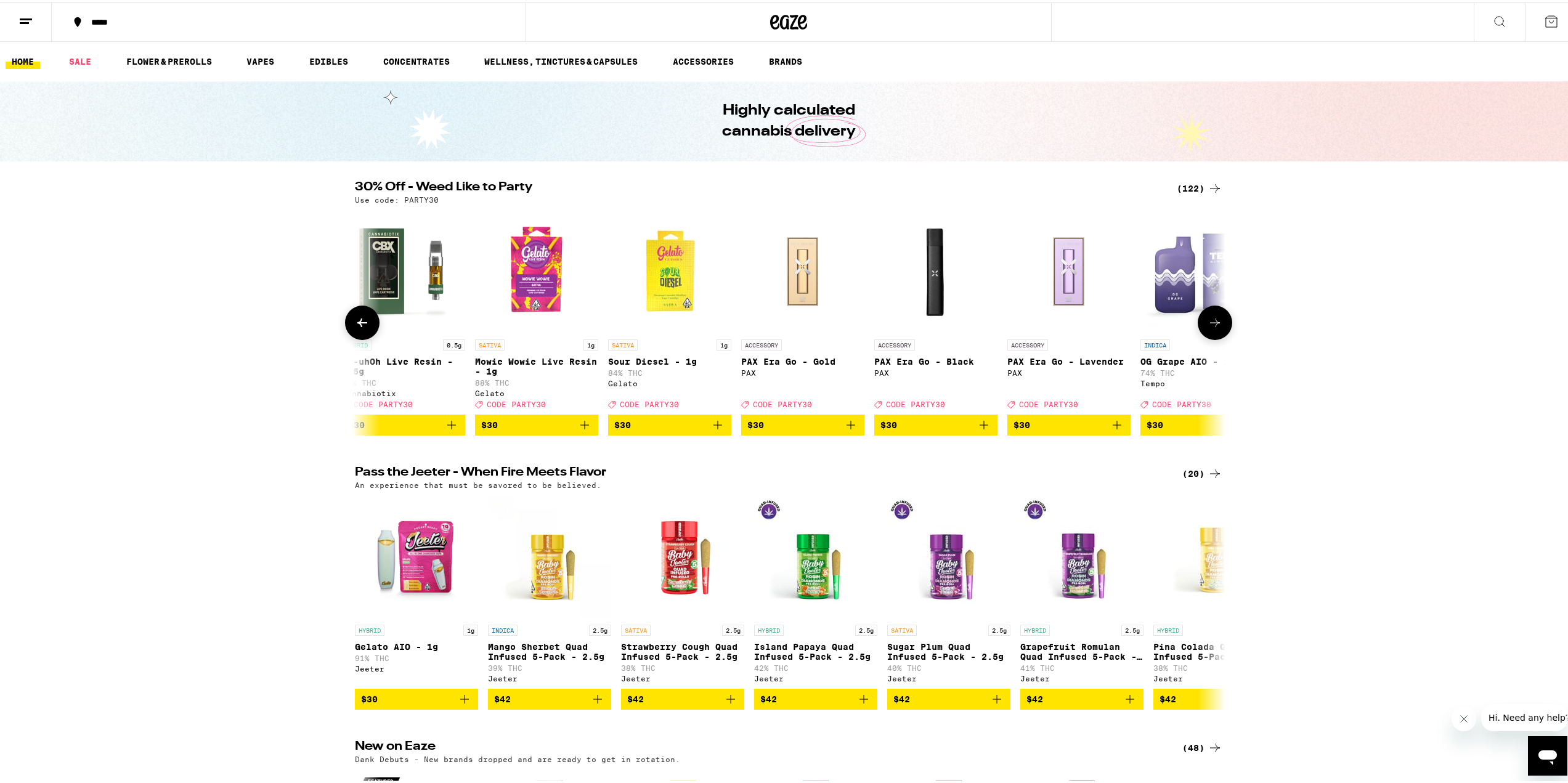
click at [1212, 328] on icon at bounding box center [1215, 320] width 15 height 15
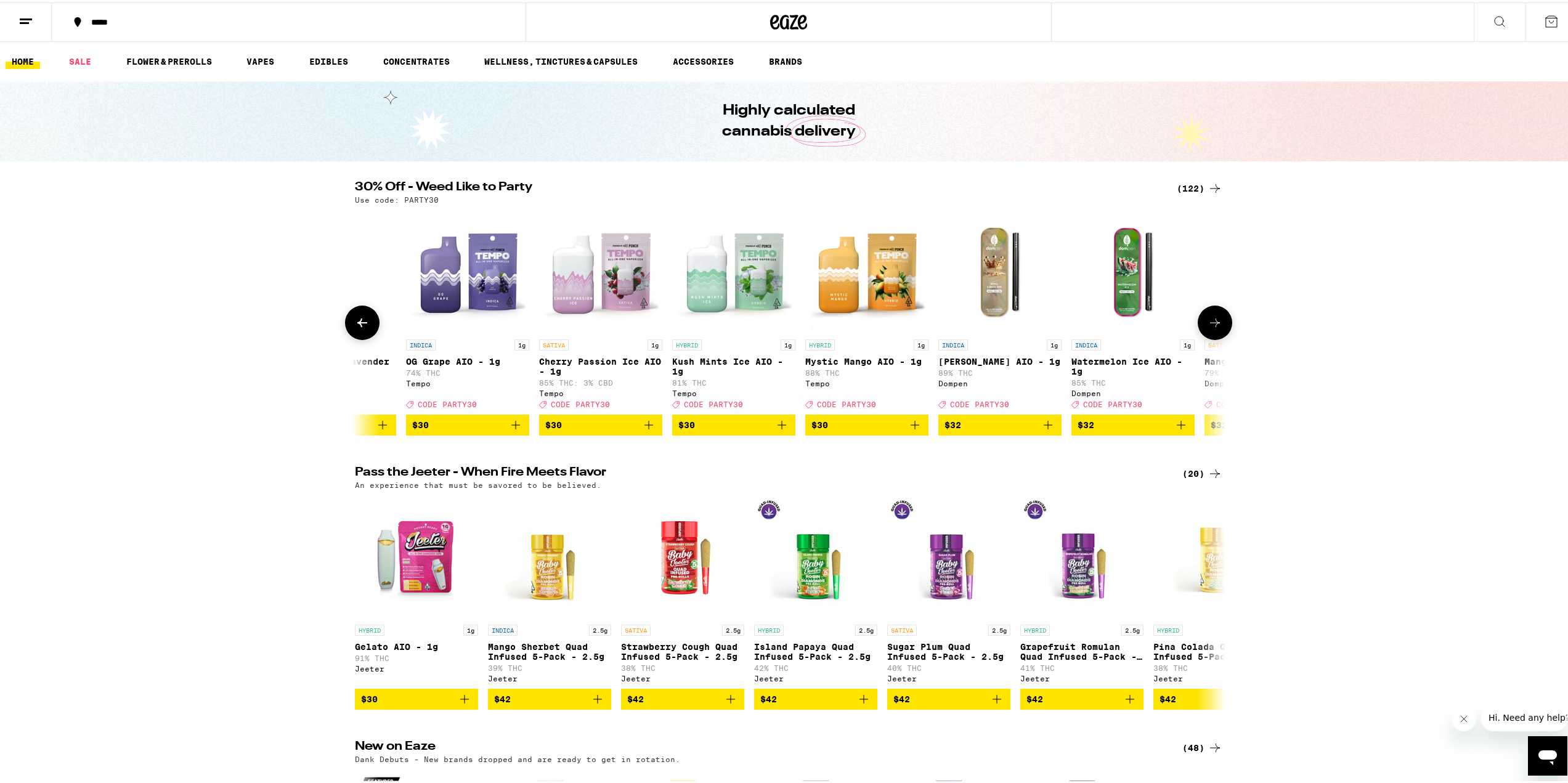
click at [1212, 328] on icon at bounding box center [1215, 320] width 15 height 15
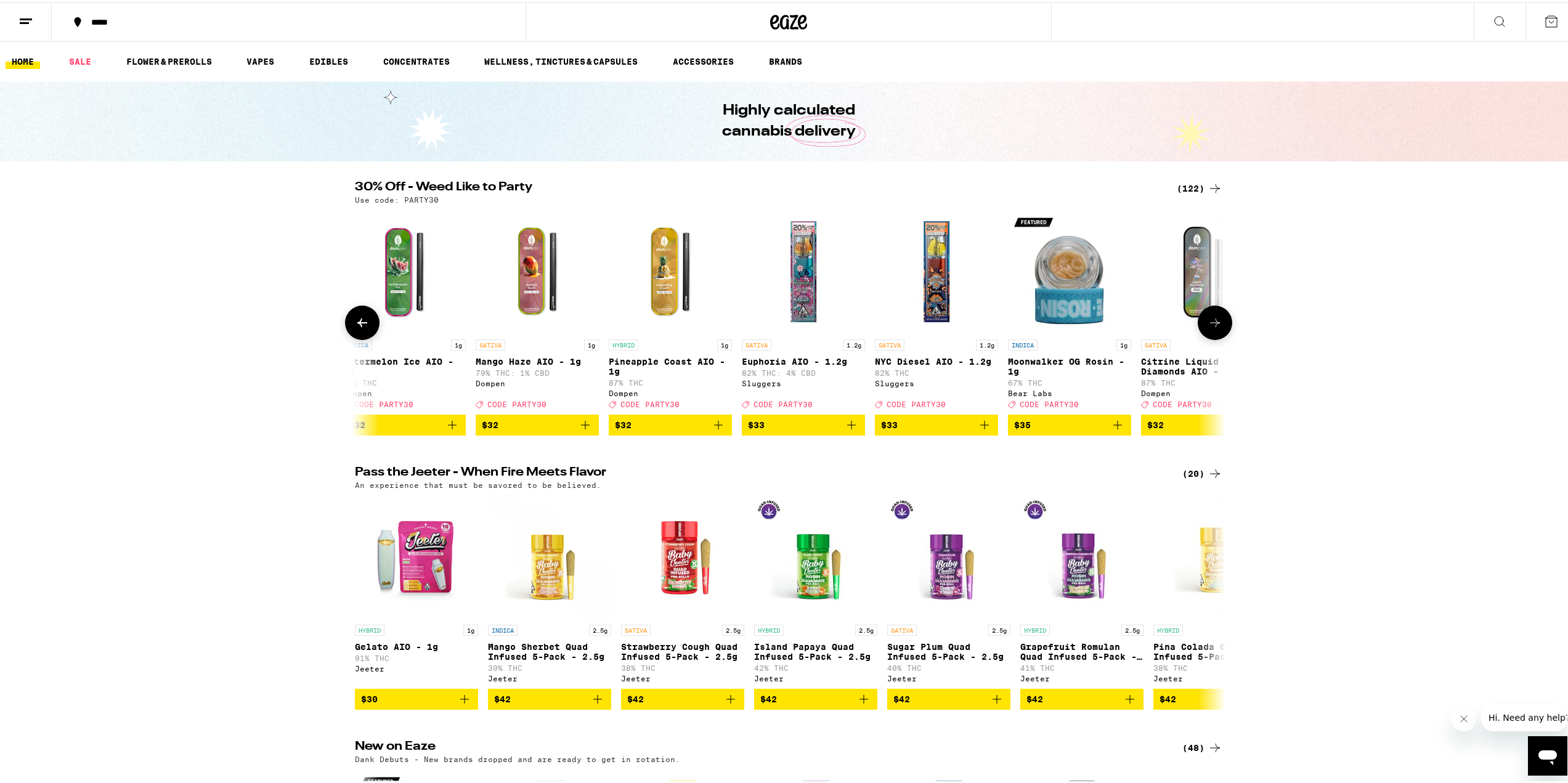
click at [1212, 328] on icon at bounding box center [1215, 320] width 15 height 15
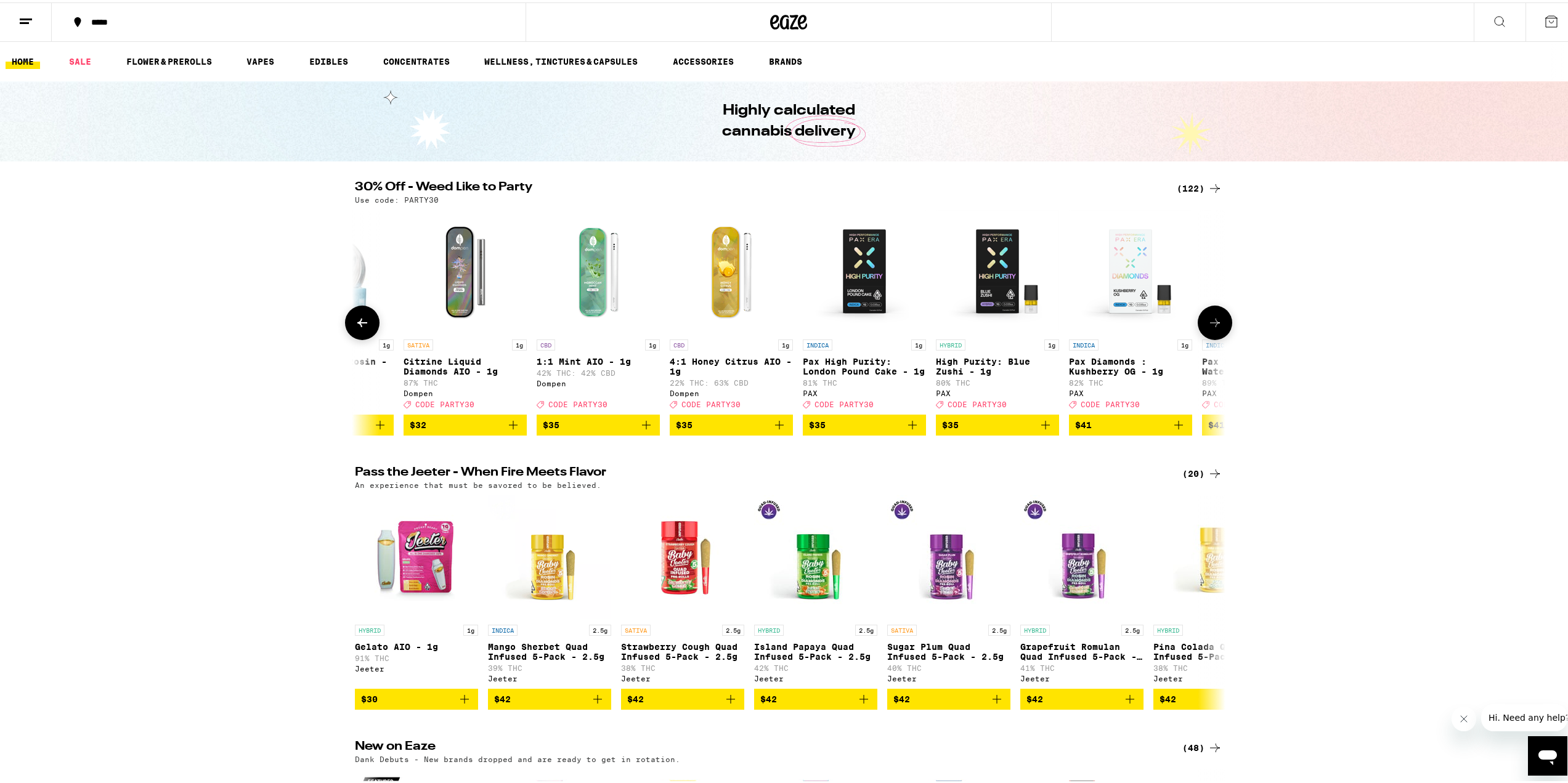
click at [1212, 328] on icon at bounding box center [1215, 320] width 15 height 15
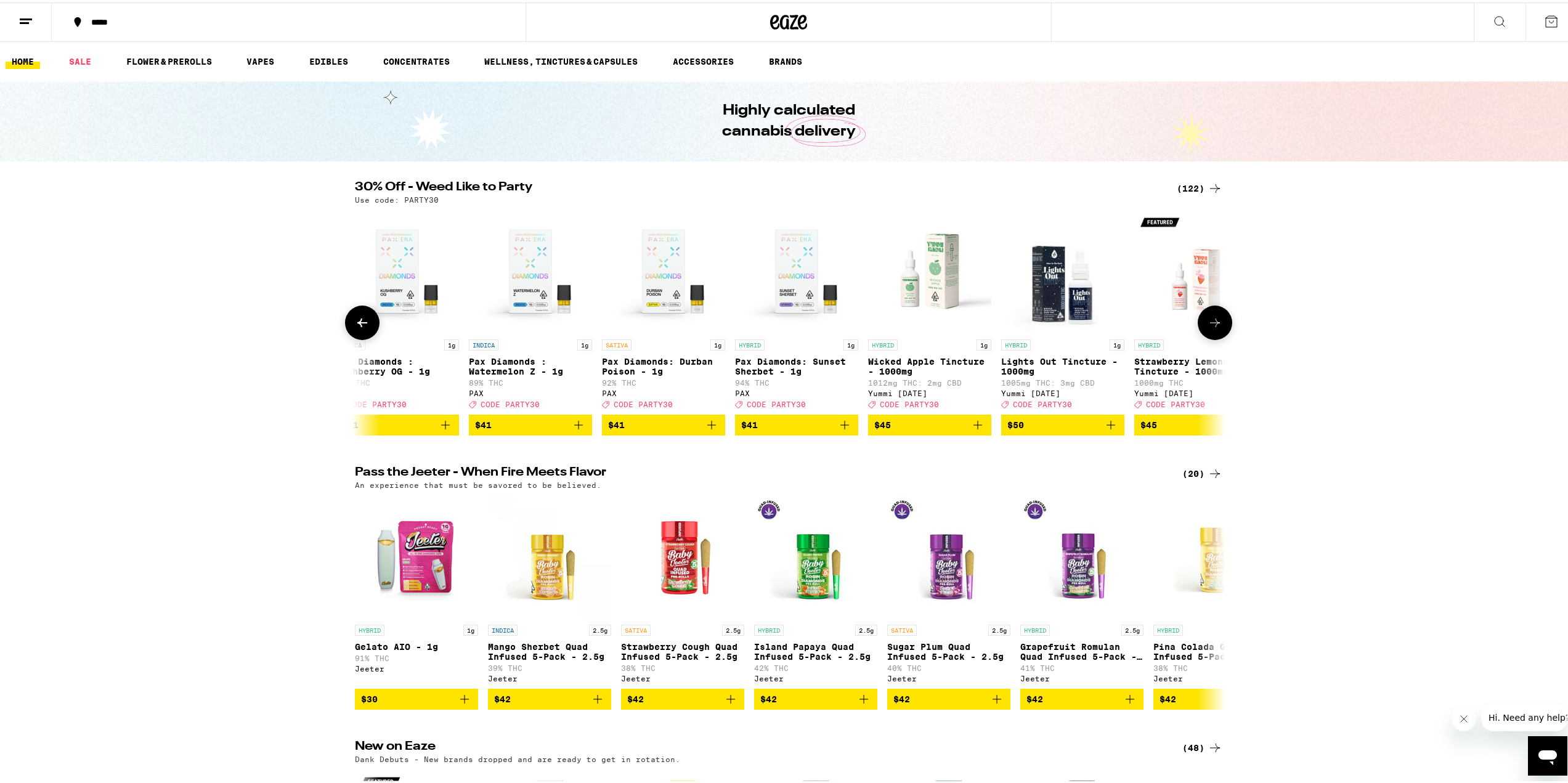
click at [1212, 328] on icon at bounding box center [1215, 320] width 15 height 15
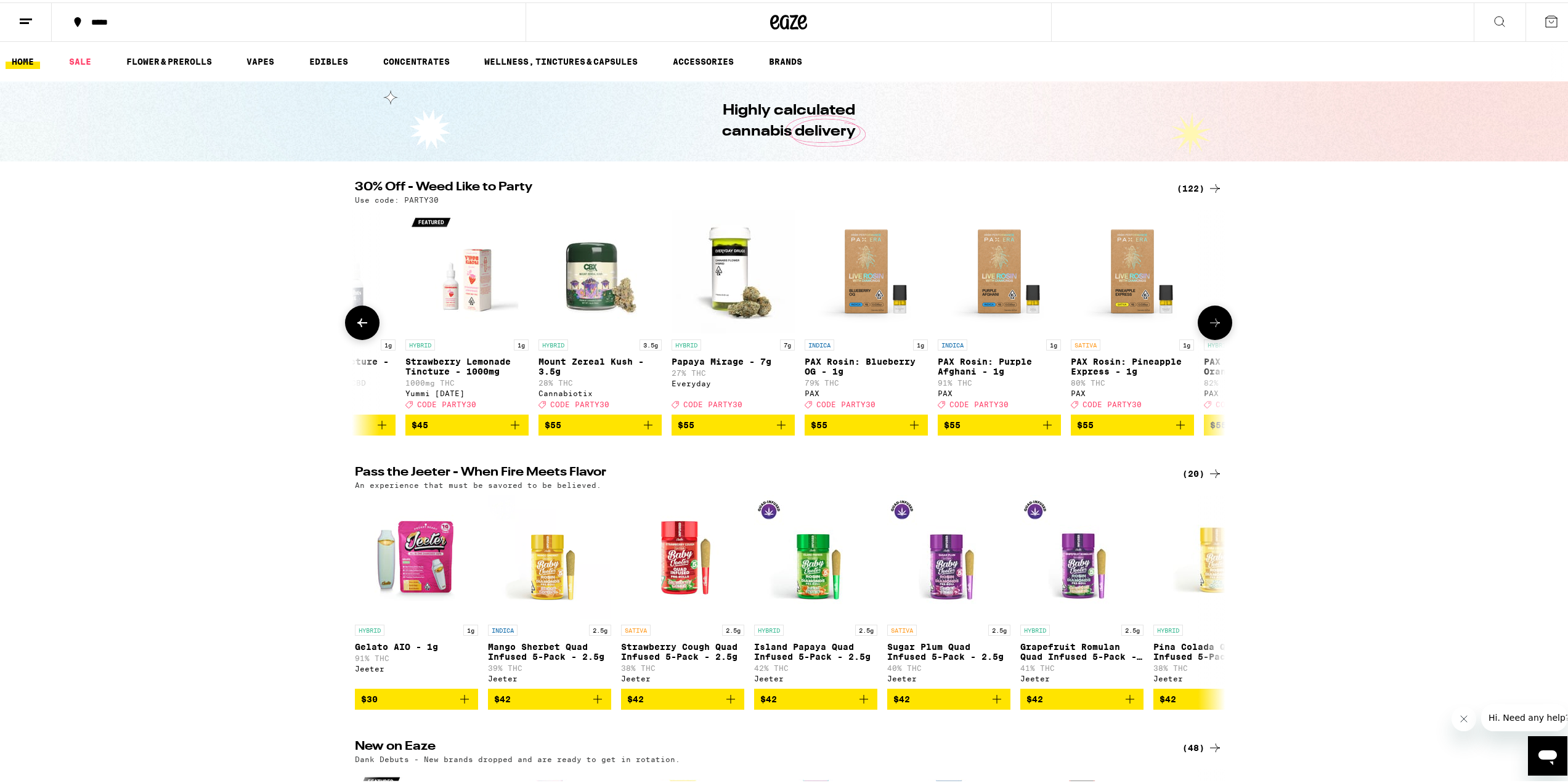
click at [1212, 328] on icon at bounding box center [1215, 320] width 15 height 15
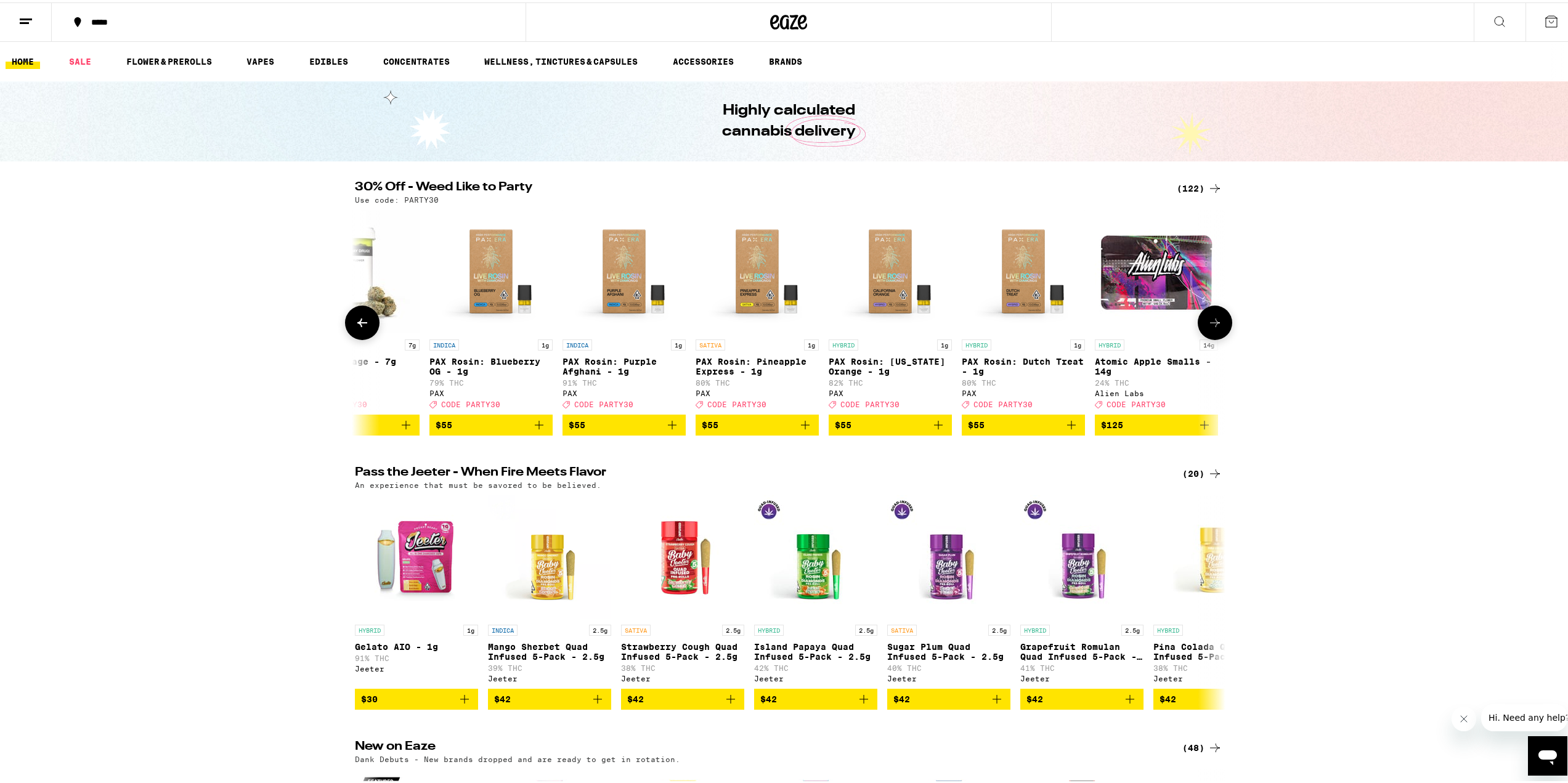
scroll to position [0, 15371]
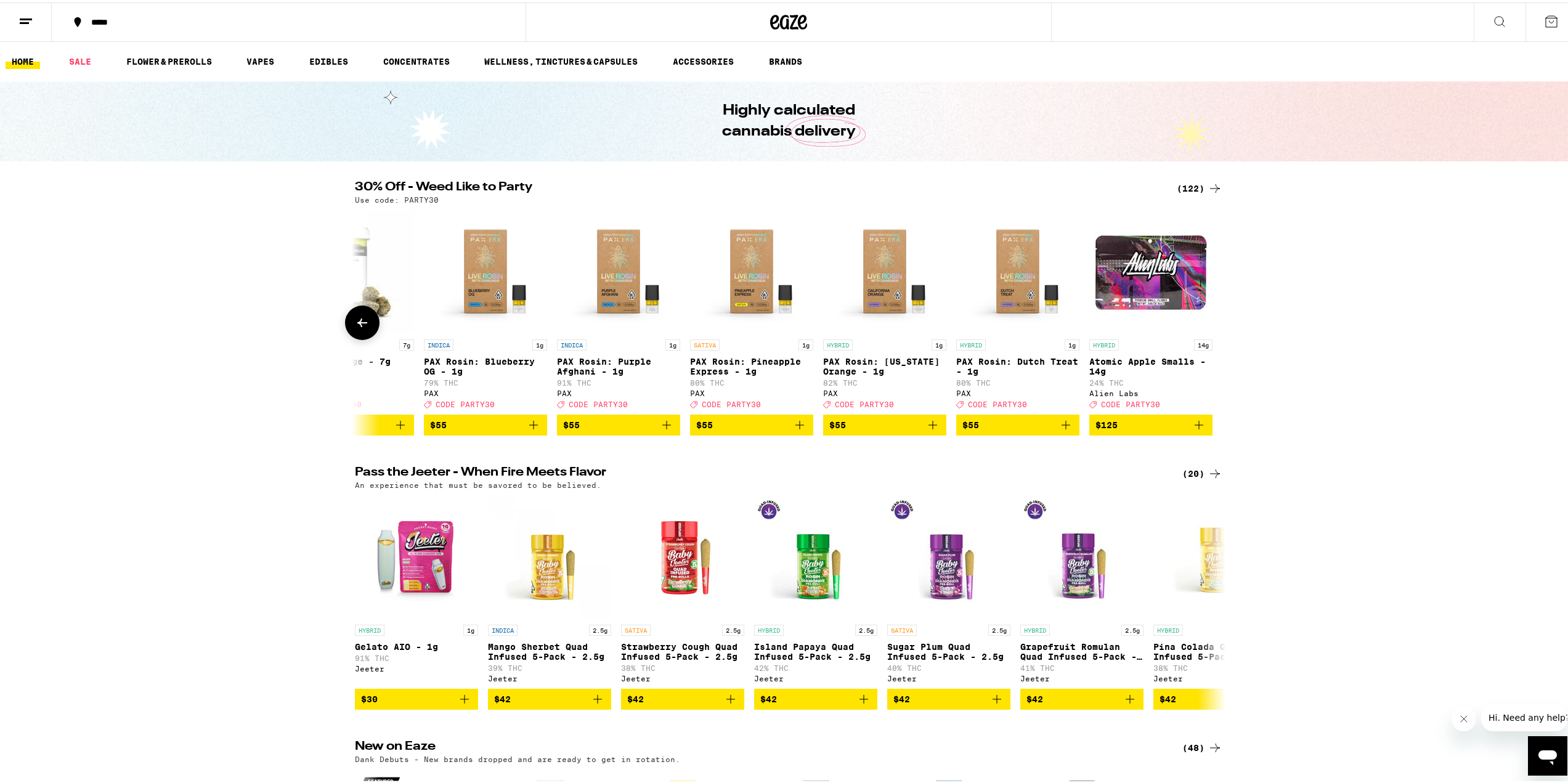
click at [1212, 329] on div at bounding box center [1215, 320] width 34 height 34
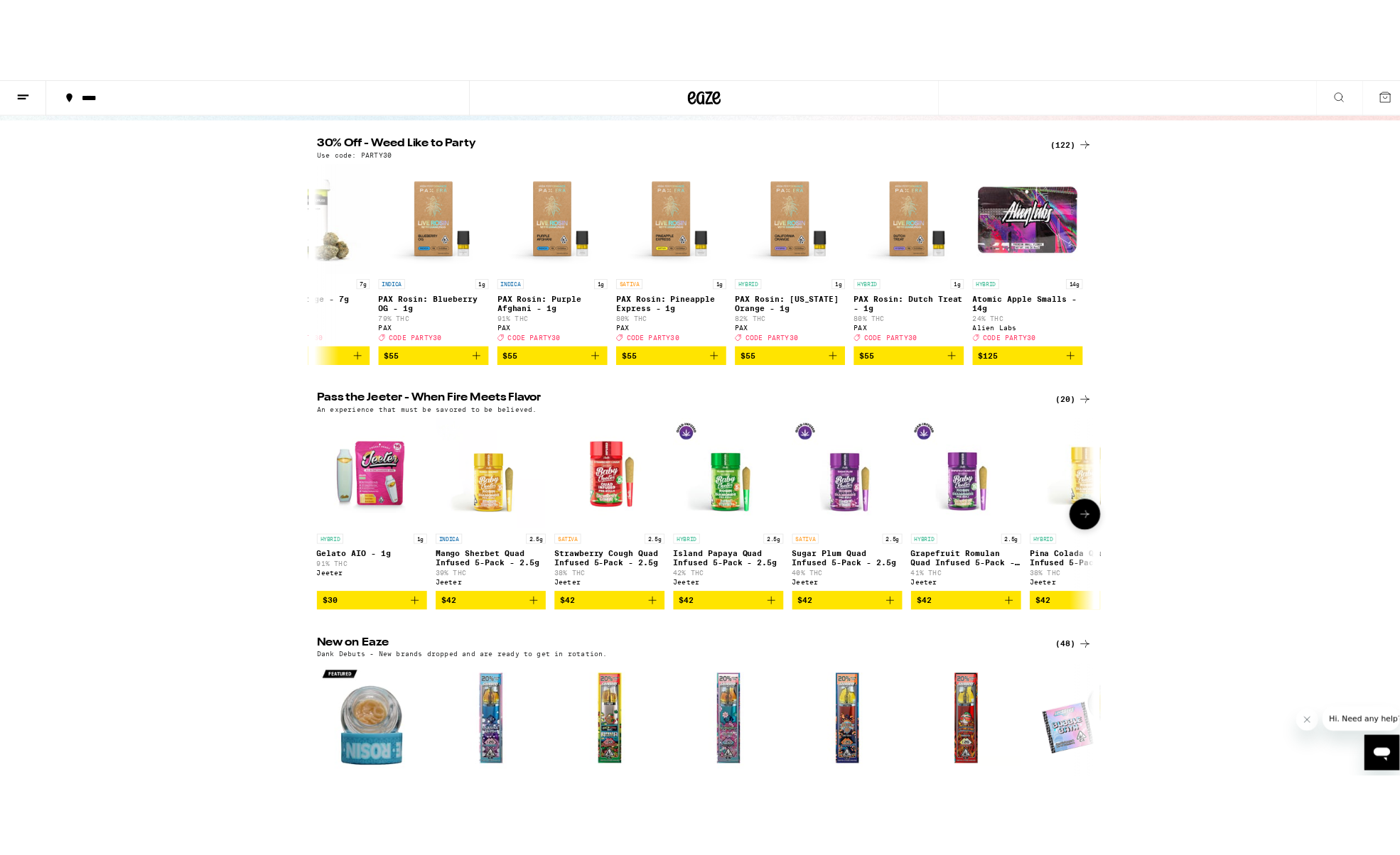
scroll to position [0, 0]
